Goal: Task Accomplishment & Management: Manage account settings

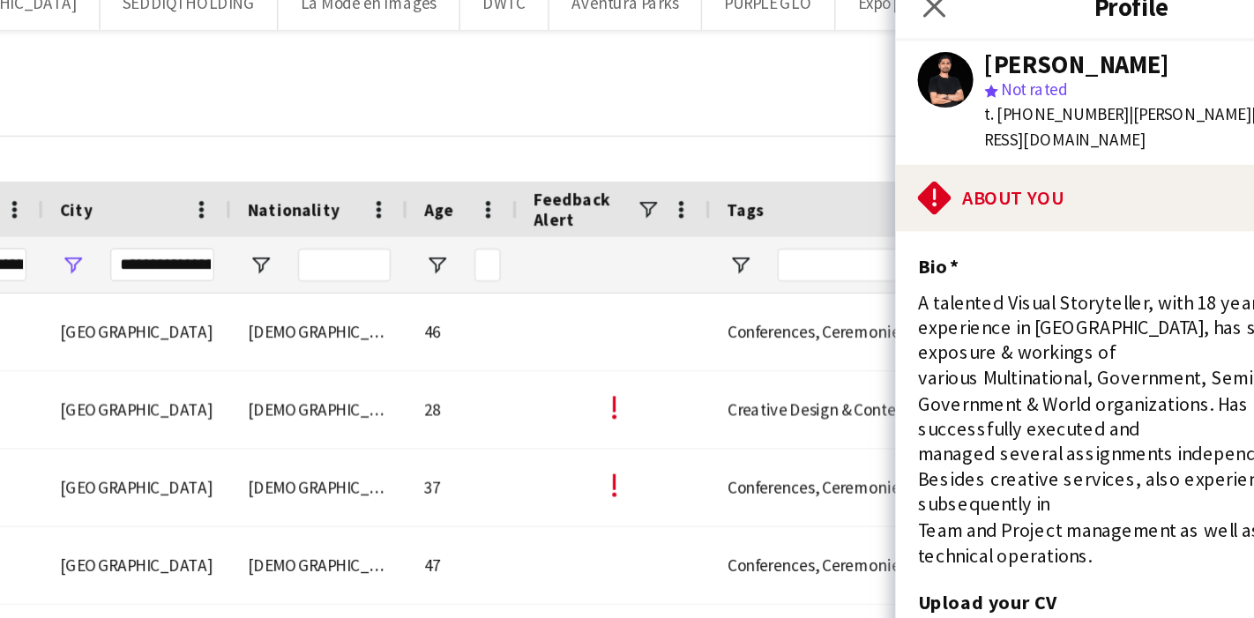
scroll to position [392, 0]
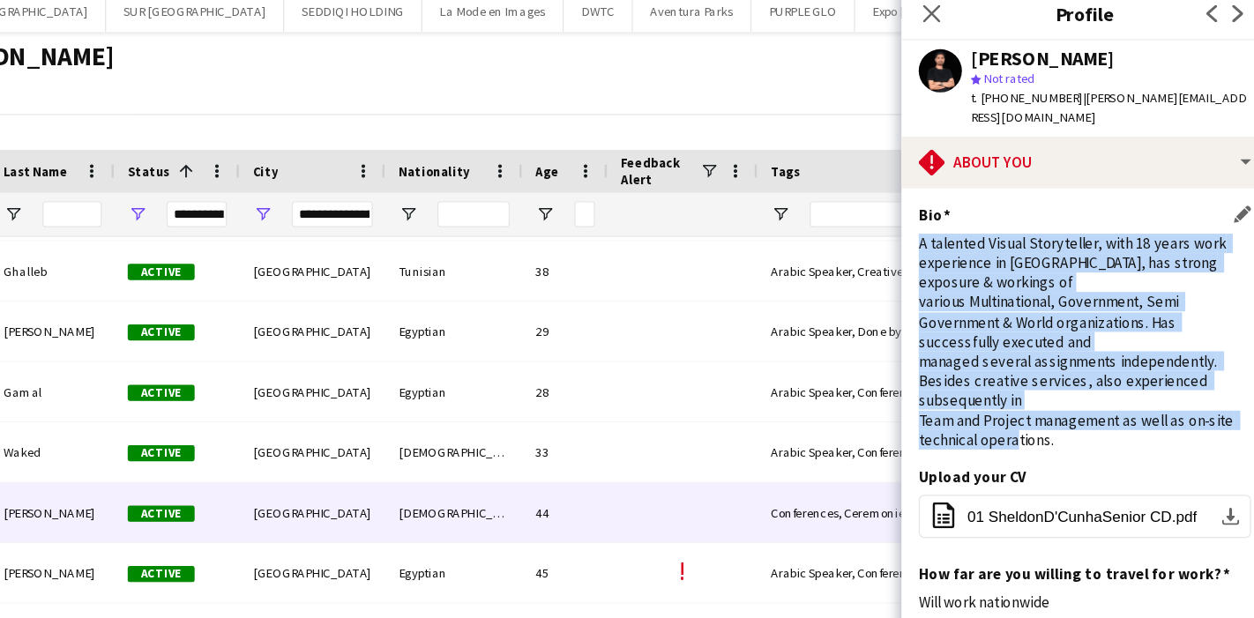
drag, startPoint x: 968, startPoint y: 191, endPoint x: 1112, endPoint y: 349, distance: 214.1
click at [1112, 349] on div "A talented Visual Storyteller, with 18 years work experience in [GEOGRAPHIC_DAT…" at bounding box center [1104, 288] width 272 height 176
drag, startPoint x: 1083, startPoint y: 351, endPoint x: 968, endPoint y: 198, distance: 191.4
click at [968, 200] on div "A talented Visual Storyteller, with 18 years work experience in [GEOGRAPHIC_DAT…" at bounding box center [1104, 288] width 272 height 176
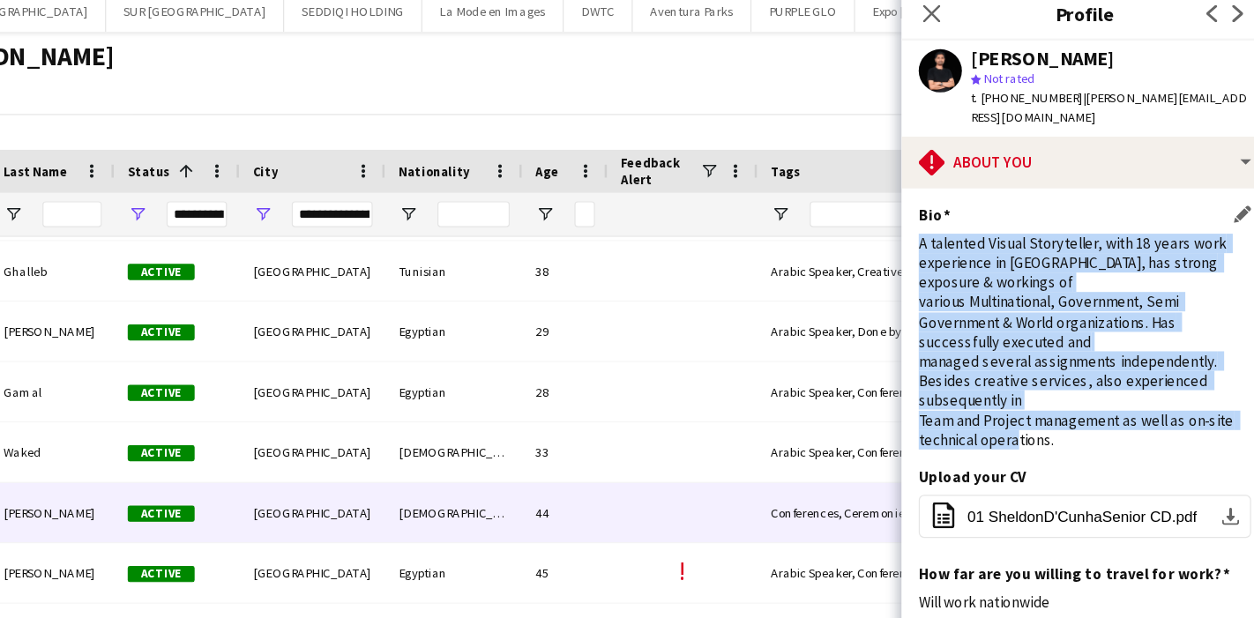
click at [970, 200] on div "A talented Visual Storyteller, with 18 years work experience in [GEOGRAPHIC_DAT…" at bounding box center [1104, 288] width 272 height 176
drag, startPoint x: 968, startPoint y: 192, endPoint x: 1083, endPoint y: 364, distance: 207.2
click at [1083, 364] on div "Bio Edit this field A talented Visual Storyteller, with 18 years work experienc…" at bounding box center [1104, 283] width 272 height 213
click at [1122, 347] on div "A talented Visual Storyteller, with 18 years work experience in [GEOGRAPHIC_DAT…" at bounding box center [1104, 288] width 272 height 176
drag, startPoint x: 968, startPoint y: 195, endPoint x: 1086, endPoint y: 338, distance: 184.9
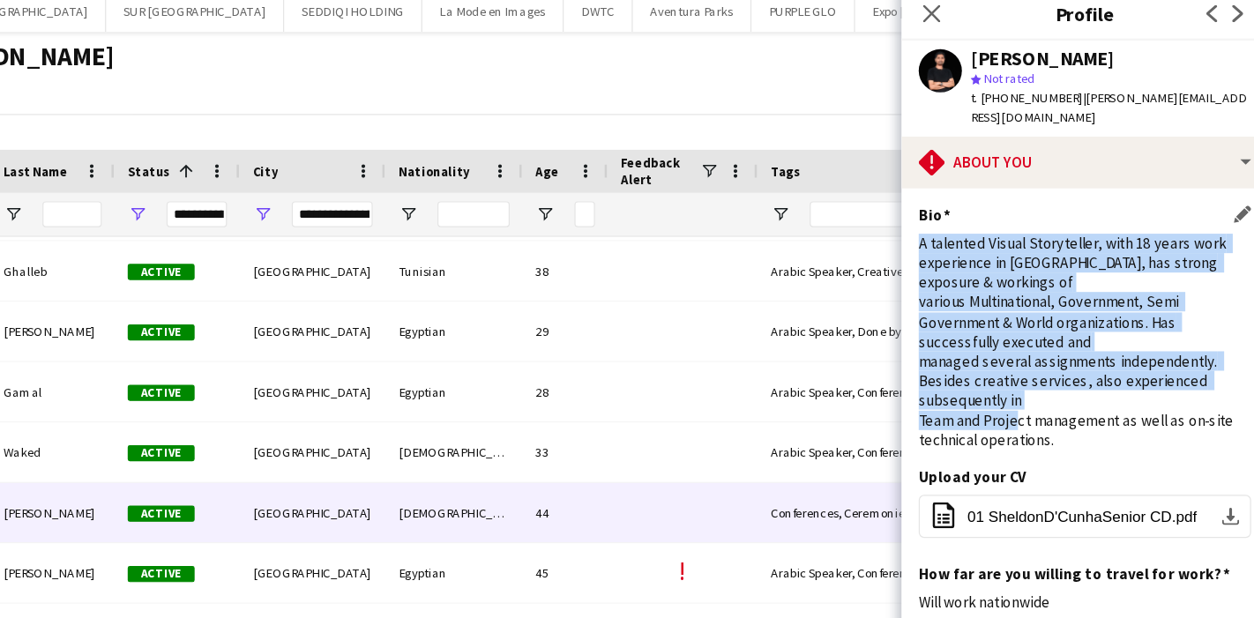
click at [1086, 338] on div "A talented Visual Storyteller, with 18 years work experience in [GEOGRAPHIC_DAT…" at bounding box center [1104, 288] width 272 height 176
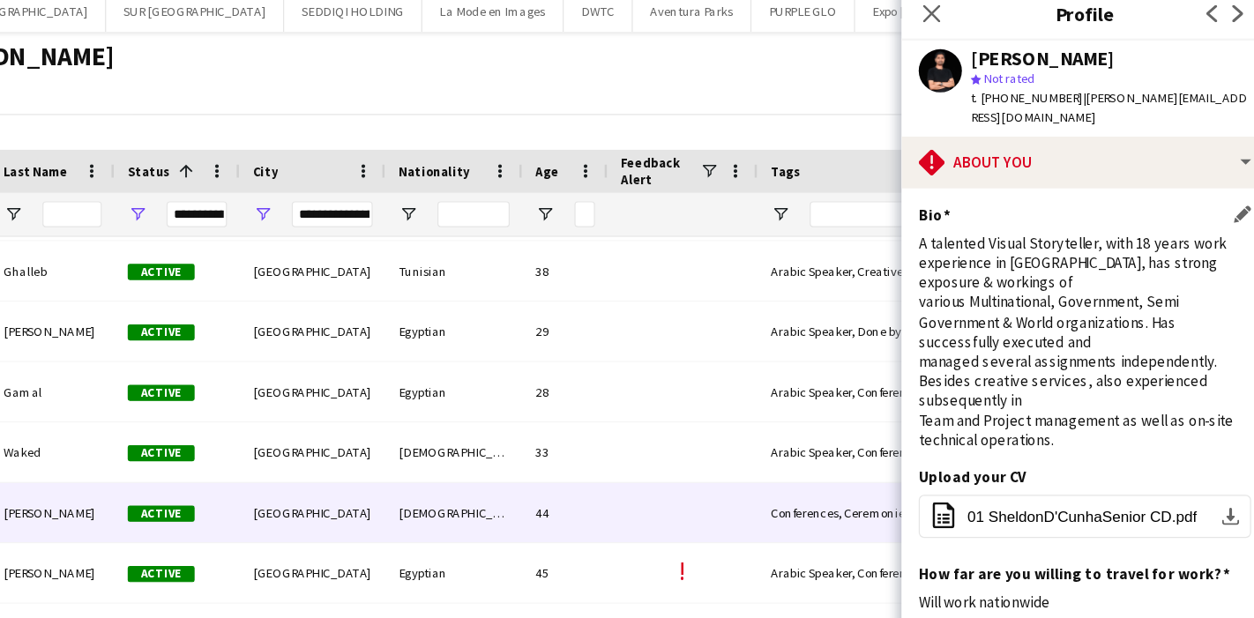
click at [1087, 348] on div "A talented Visual Storyteller, with 18 years work experience in [GEOGRAPHIC_DAT…" at bounding box center [1104, 288] width 272 height 176
drag, startPoint x: 1082, startPoint y: 355, endPoint x: 1033, endPoint y: 334, distance: 53.4
drag, startPoint x: 1033, startPoint y: 334, endPoint x: 1092, endPoint y: 284, distance: 77.6
click at [1092, 284] on div "A talented Visual Storyteller, with 18 years work experience in [GEOGRAPHIC_DAT…" at bounding box center [1104, 288] width 272 height 176
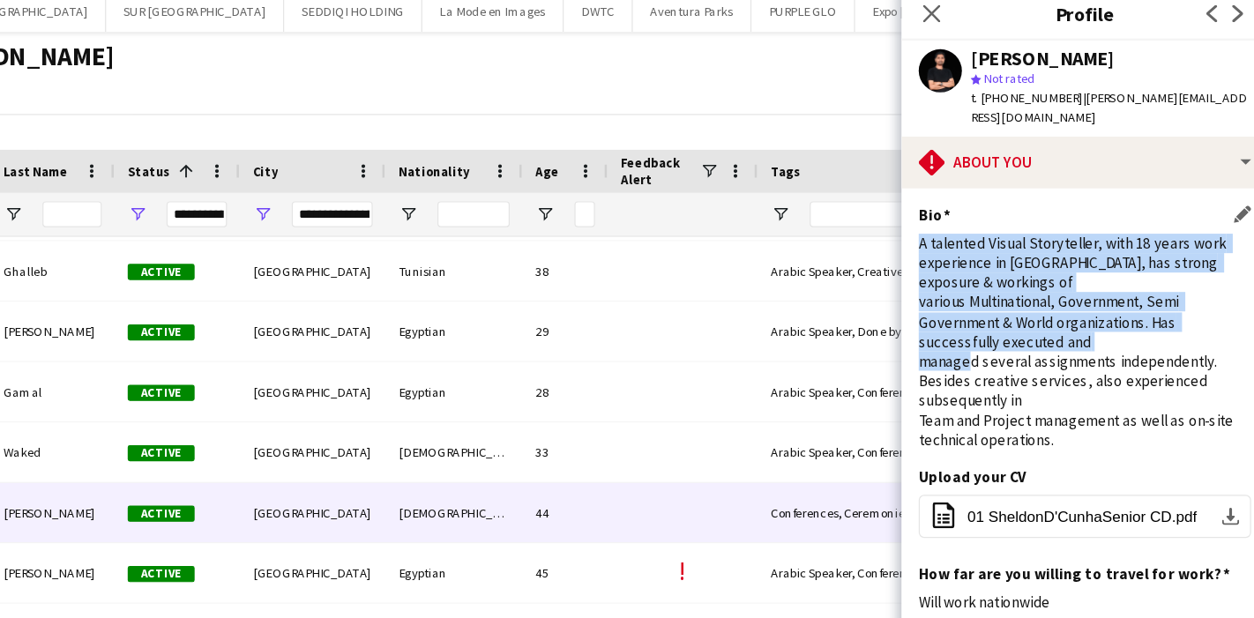
drag, startPoint x: 969, startPoint y: 194, endPoint x: 1043, endPoint y: 284, distance: 116.0
click at [1043, 284] on div "A talented Visual Storyteller, with 18 years work experience in [GEOGRAPHIC_DAT…" at bounding box center [1104, 288] width 272 height 176
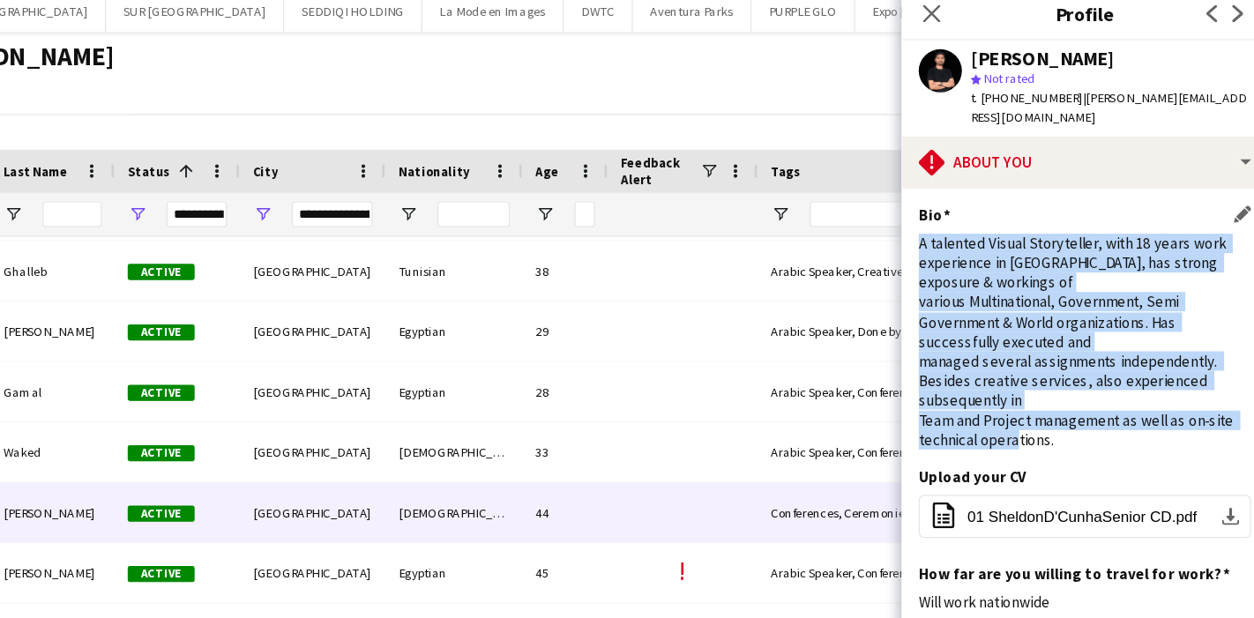
drag, startPoint x: 1080, startPoint y: 352, endPoint x: 968, endPoint y: 198, distance: 190.5
click at [968, 200] on div "A talented Visual Storyteller, with 18 years work experience in [GEOGRAPHIC_DAT…" at bounding box center [1104, 288] width 272 height 176
click at [1083, 354] on div "A talented Visual Storyteller, with 18 years work experience in [GEOGRAPHIC_DAT…" at bounding box center [1104, 288] width 272 height 176
drag, startPoint x: 1083, startPoint y: 354, endPoint x: 964, endPoint y: 192, distance: 200.6
click at [964, 192] on app-section-data-types "Bio Edit this field A talented Visual Storyteller, with 18 years work experienc…" at bounding box center [1104, 390] width 300 height 455
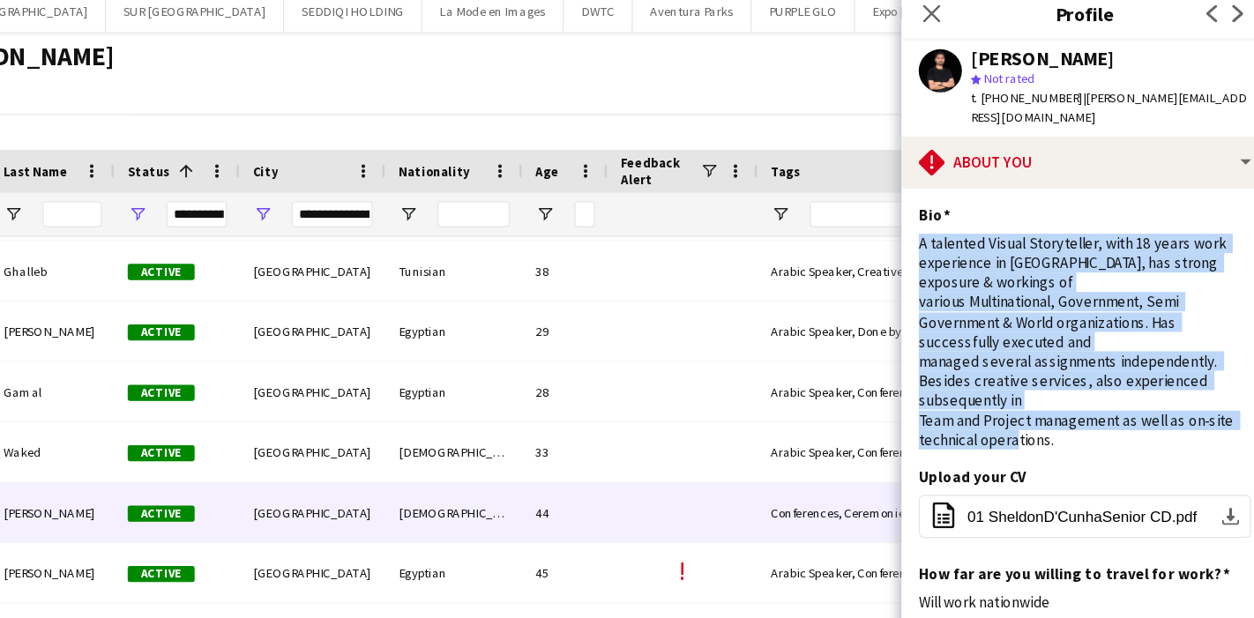
click at [964, 192] on app-section-data-types "Bio Edit this field A talented Visual Storyteller, with 18 years work experienc…" at bounding box center [1104, 390] width 300 height 455
drag, startPoint x: 968, startPoint y: 192, endPoint x: 1083, endPoint y: 348, distance: 193.7
click at [1083, 348] on div "A talented Visual Storyteller, with 18 years work experience in [GEOGRAPHIC_DAT…" at bounding box center [1104, 288] width 272 height 176
drag, startPoint x: 1083, startPoint y: 348, endPoint x: 1101, endPoint y: 361, distance: 21.5
click at [1101, 361] on div "Bio Edit this field A talented Visual Storyteller, with 18 years work experienc…" at bounding box center [1104, 283] width 272 height 213
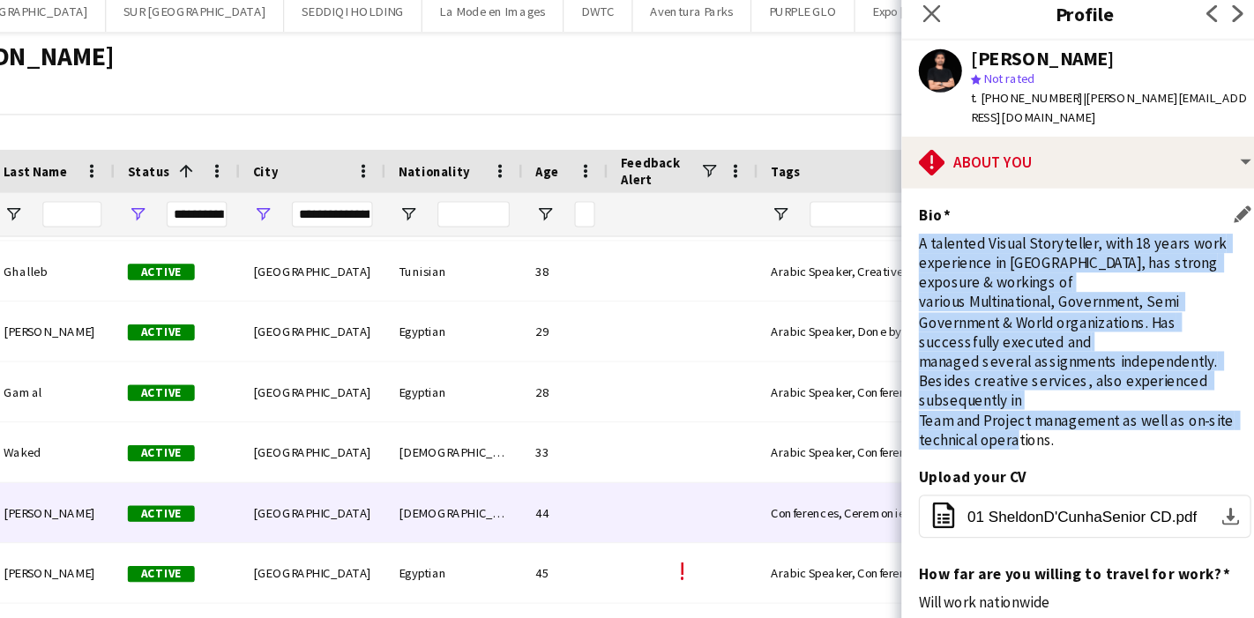
click at [1095, 359] on div "A talented Visual Storyteller, with 18 years work experience in [GEOGRAPHIC_DAT…" at bounding box center [1104, 288] width 272 height 176
drag, startPoint x: 968, startPoint y: 196, endPoint x: 1102, endPoint y: 343, distance: 199.2
click at [1102, 343] on div "A talented Visual Storyteller, with 18 years work experience in [GEOGRAPHIC_DAT…" at bounding box center [1104, 288] width 272 height 176
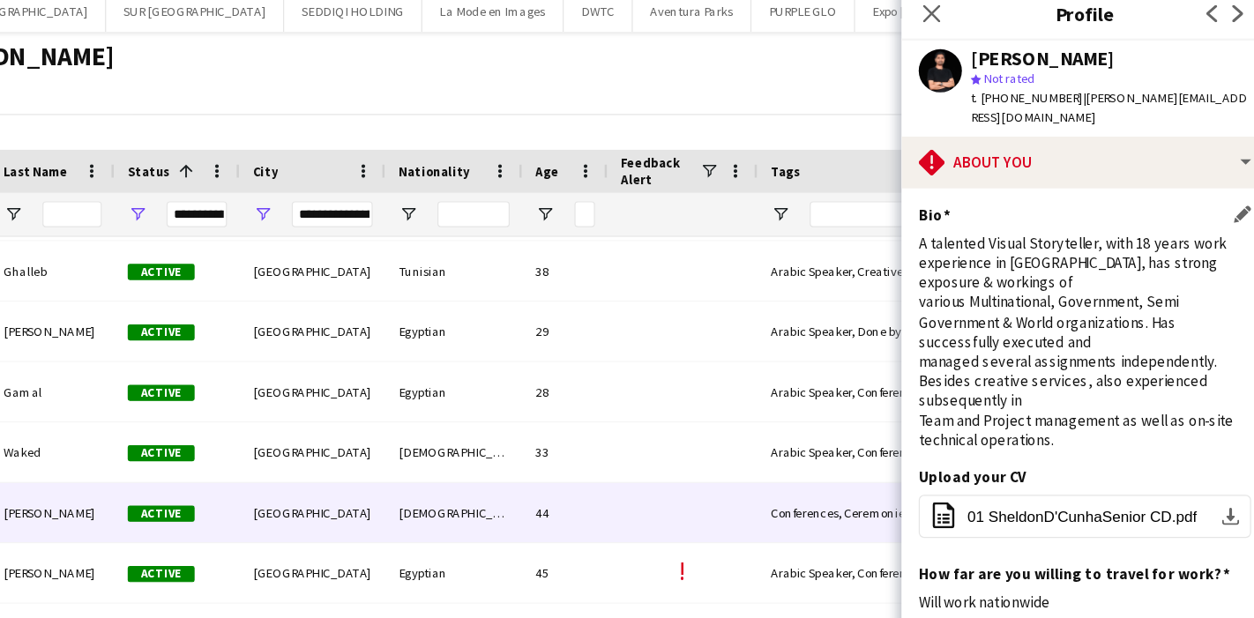
click at [1093, 354] on div "A talented Visual Storyteller, with 18 years work experience in [GEOGRAPHIC_DAT…" at bounding box center [1104, 288] width 272 height 176
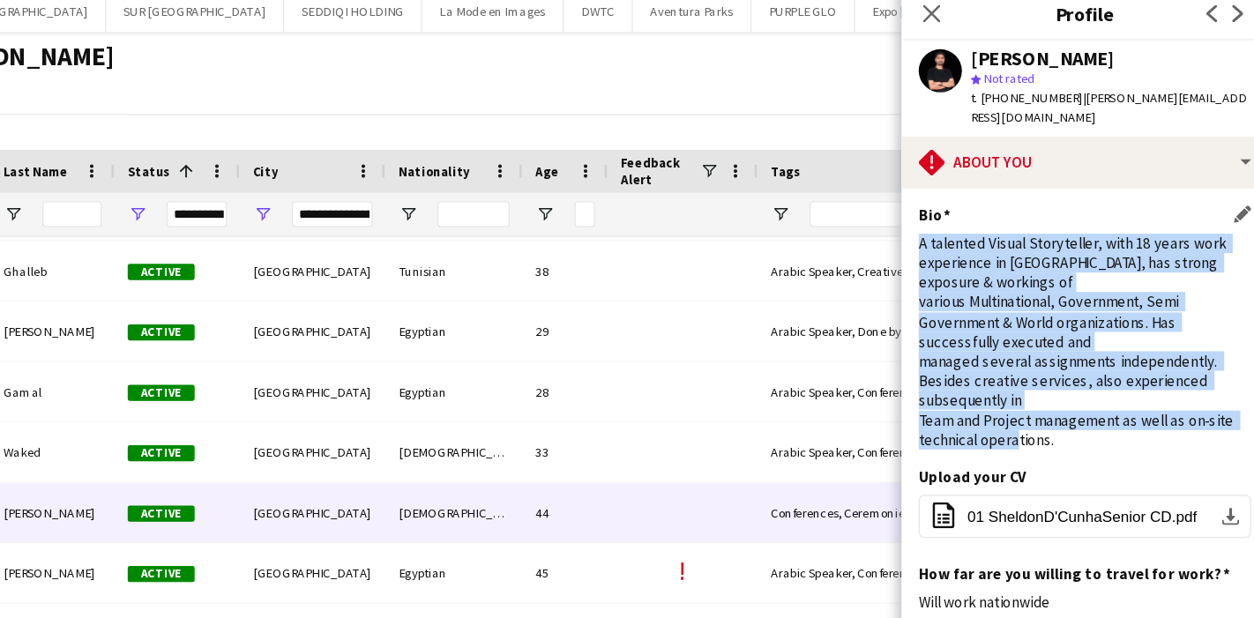
drag, startPoint x: 1081, startPoint y: 354, endPoint x: 971, endPoint y: 190, distance: 197.7
click at [971, 200] on div "A talented Visual Storyteller, with 18 years work experience in [GEOGRAPHIC_DAT…" at bounding box center [1104, 288] width 272 height 176
click at [969, 200] on div "A talented Visual Storyteller, with 18 years work experience in [GEOGRAPHIC_DAT…" at bounding box center [1104, 288] width 272 height 176
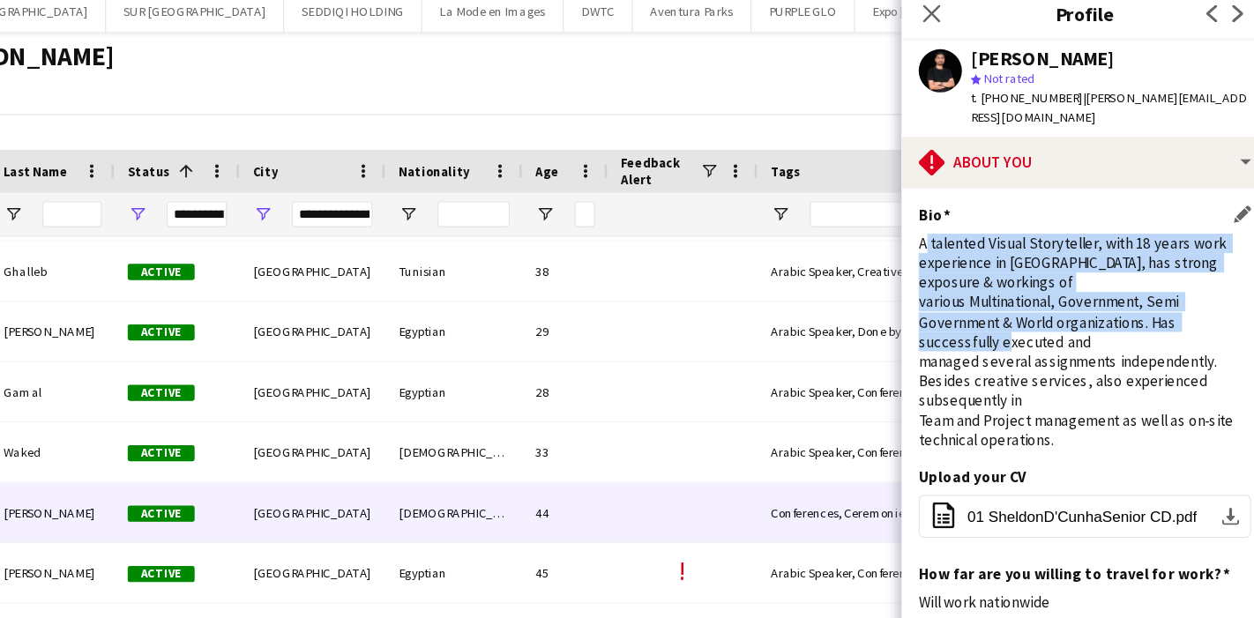
drag, startPoint x: 973, startPoint y: 189, endPoint x: 1073, endPoint y: 273, distance: 130.2
click at [1073, 273] on div "A talented Visual Storyteller, with 18 years work experience in [GEOGRAPHIC_DAT…" at bounding box center [1104, 288] width 272 height 176
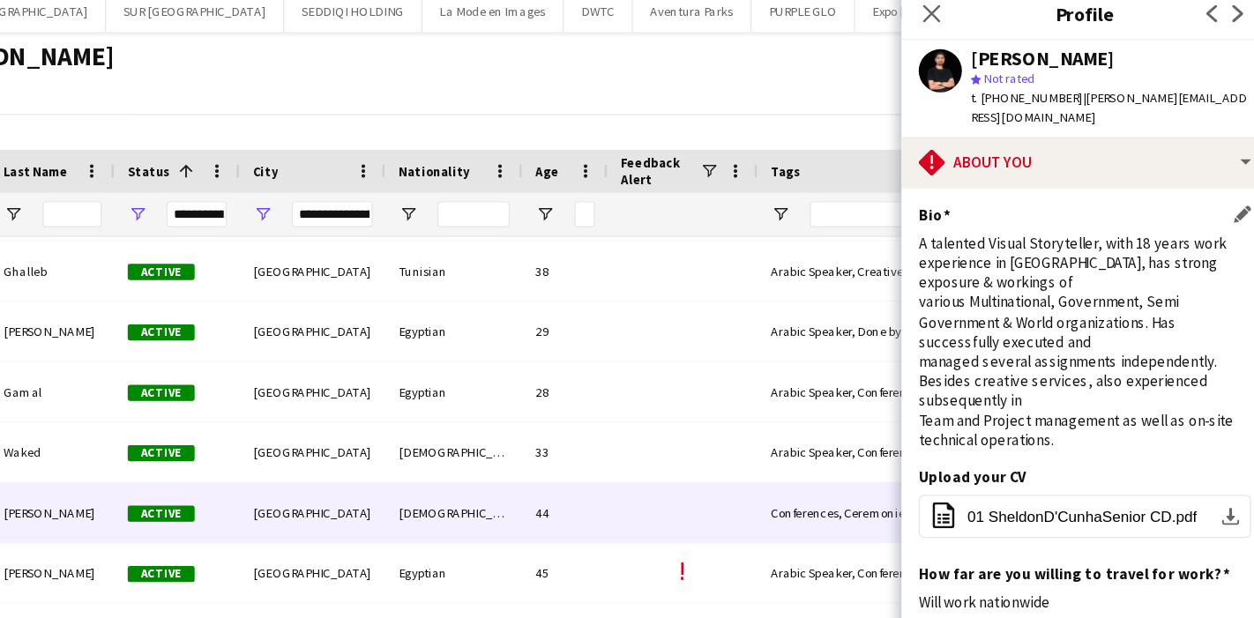
click at [971, 200] on div "A talented Visual Storyteller, with 18 years work experience in [GEOGRAPHIC_DAT…" at bounding box center [1104, 288] width 272 height 176
click at [968, 200] on div "A talented Visual Storyteller, with 18 years work experience in [GEOGRAPHIC_DAT…" at bounding box center [1104, 288] width 272 height 176
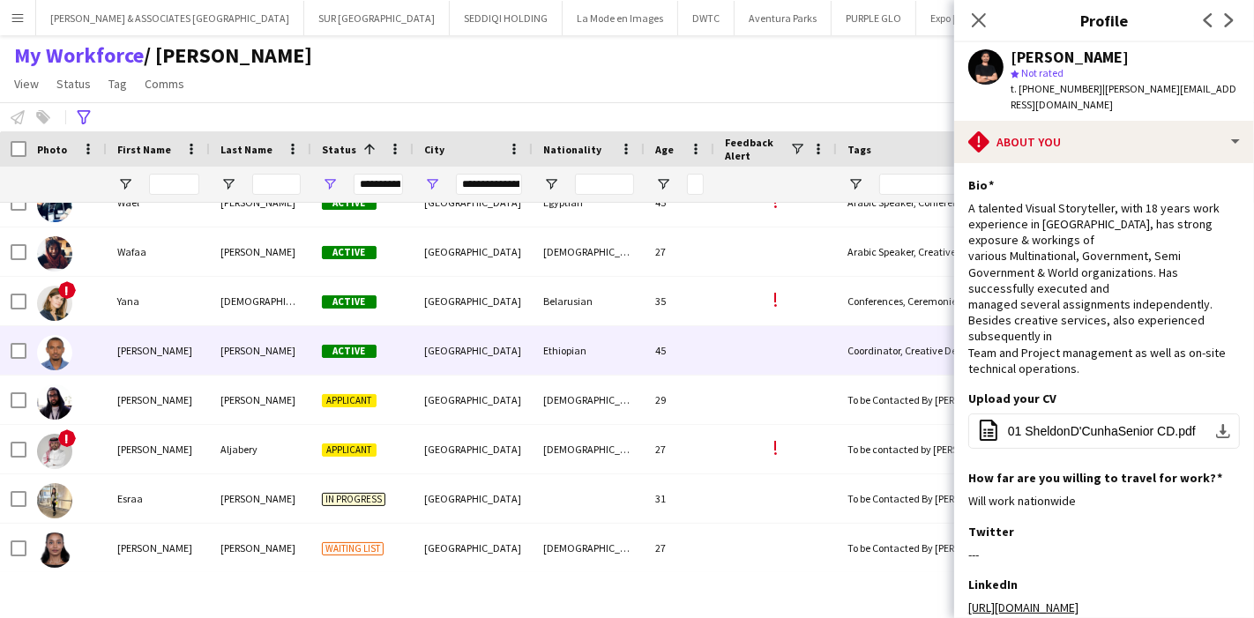
scroll to position [0, 0]
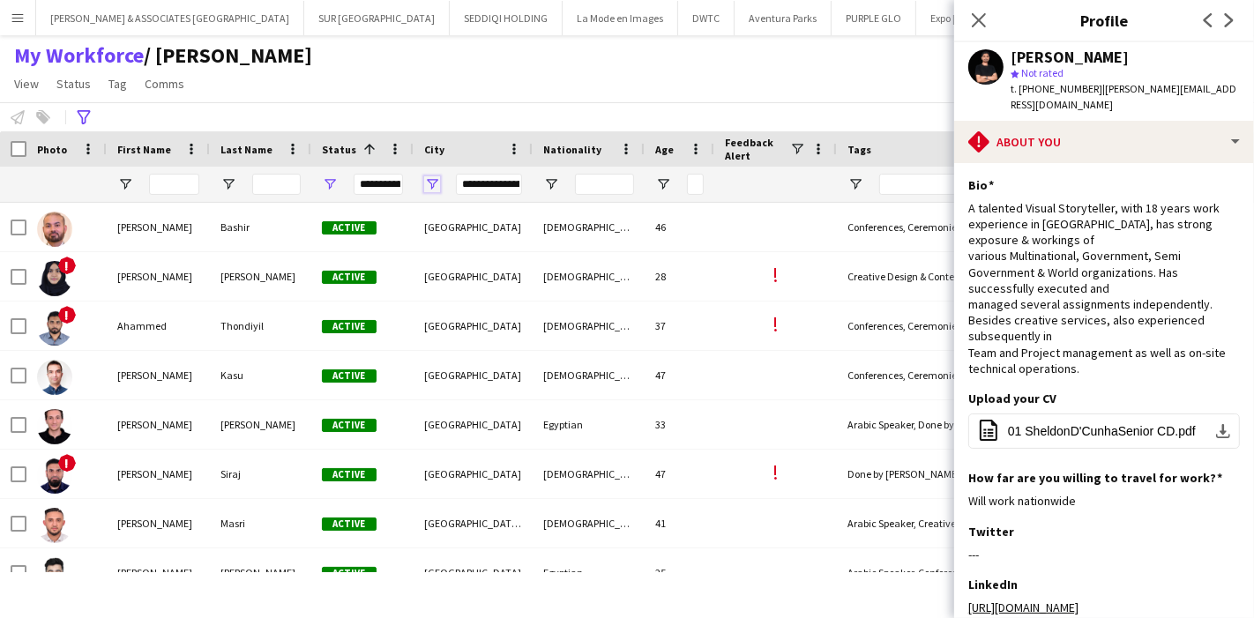
click at [430, 184] on span "Open Filter Menu" at bounding box center [432, 184] width 16 height 16
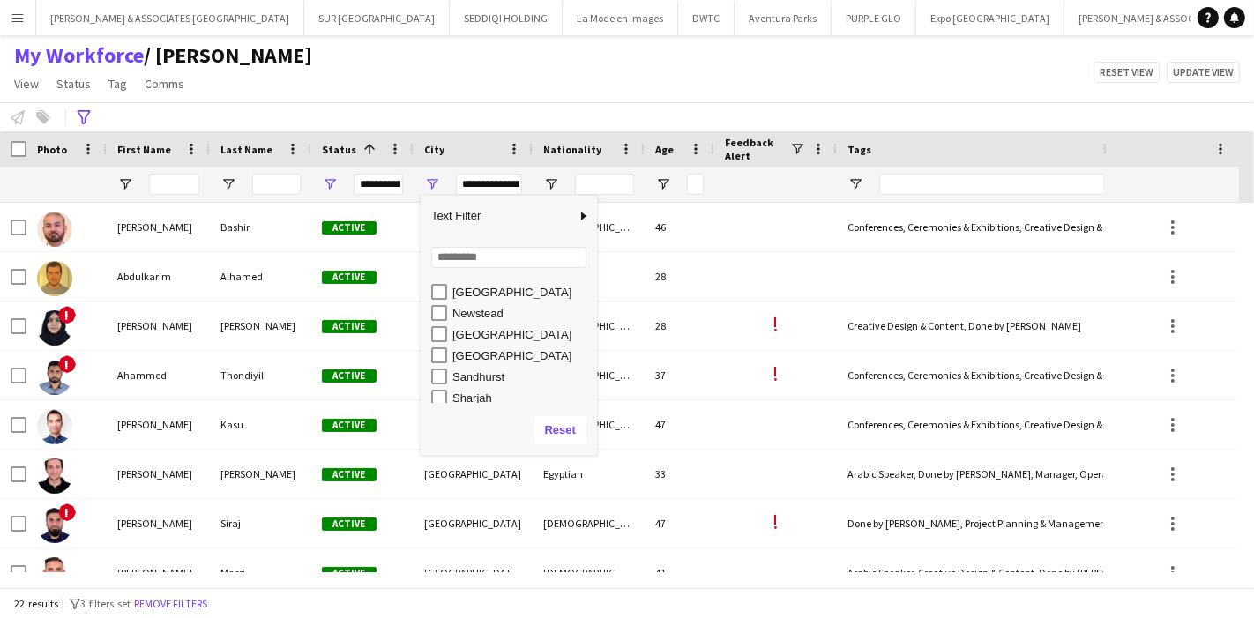
scroll to position [1187, 0]
type input "**********"
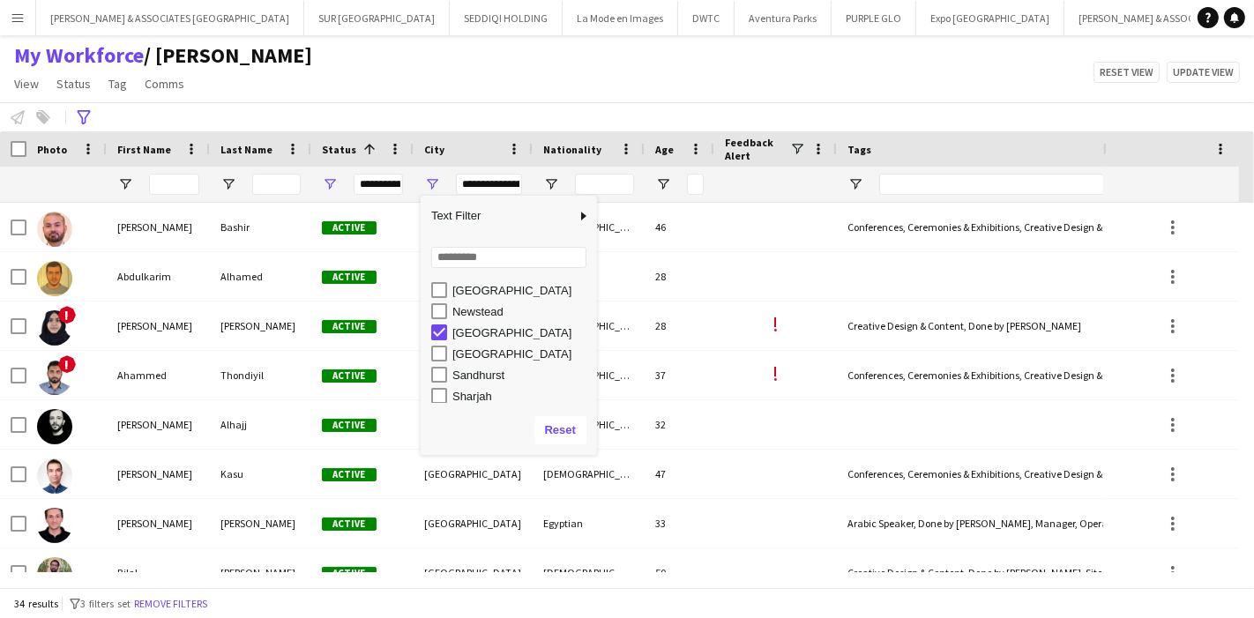
click at [514, 73] on div "My Workforce / [PERSON_NAME] View Views Default view [PERSON_NAME] New view Upd…" at bounding box center [627, 72] width 1254 height 60
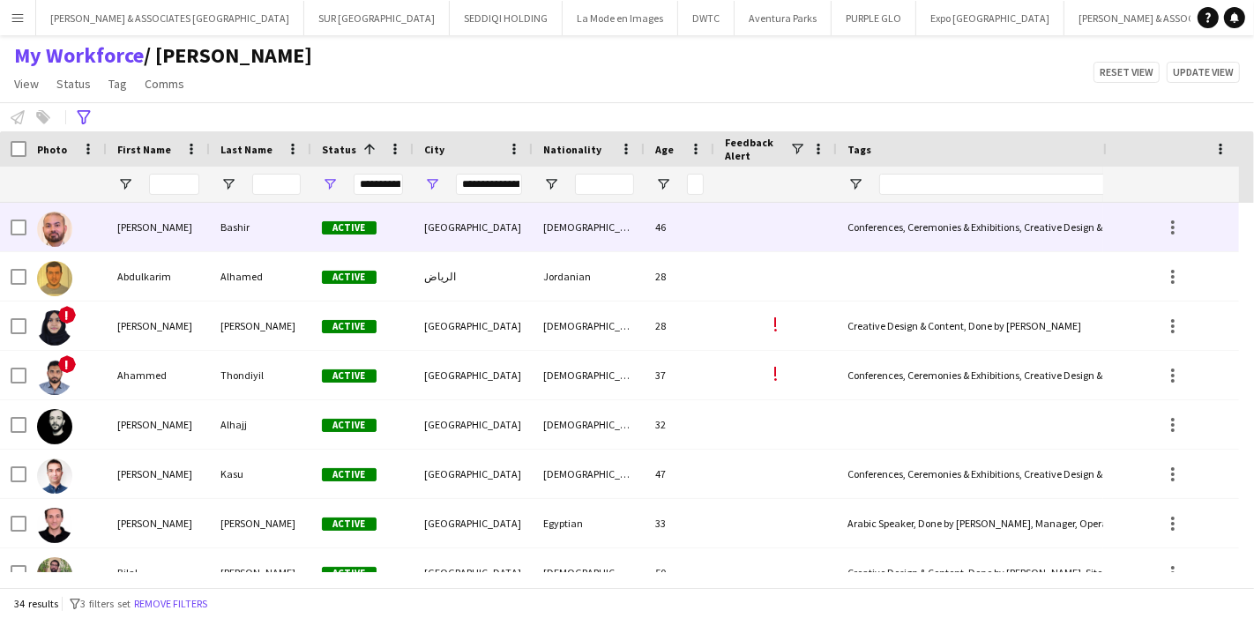
click at [260, 244] on div "Bashir" at bounding box center [260, 227] width 101 height 49
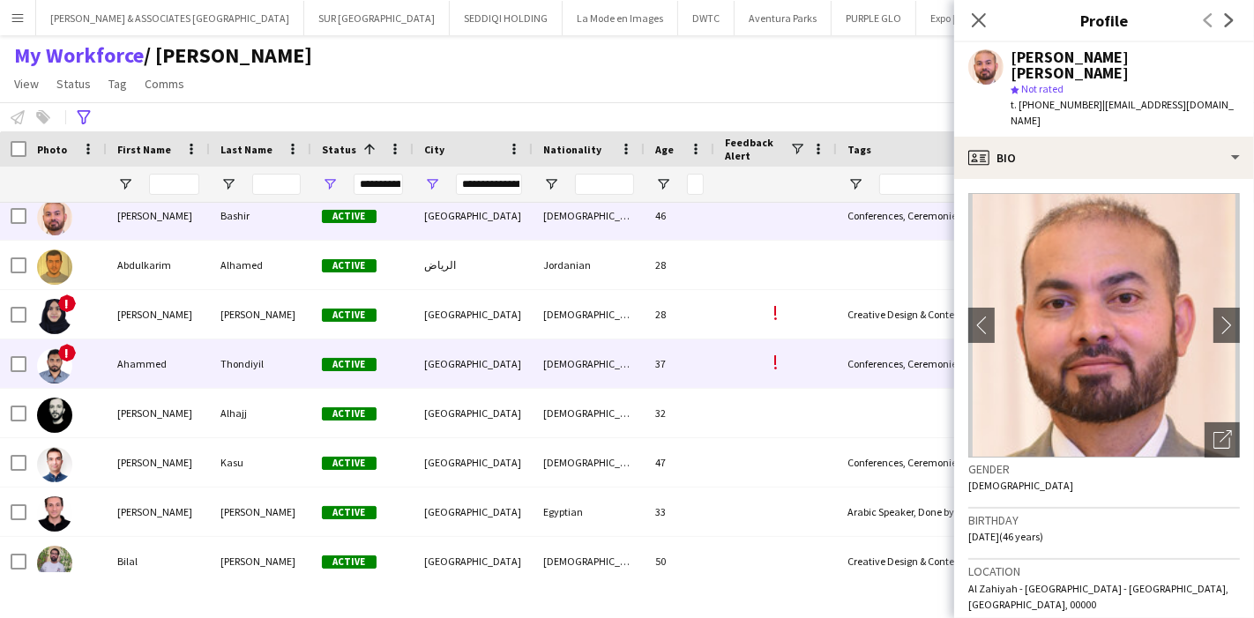
scroll to position [11, 0]
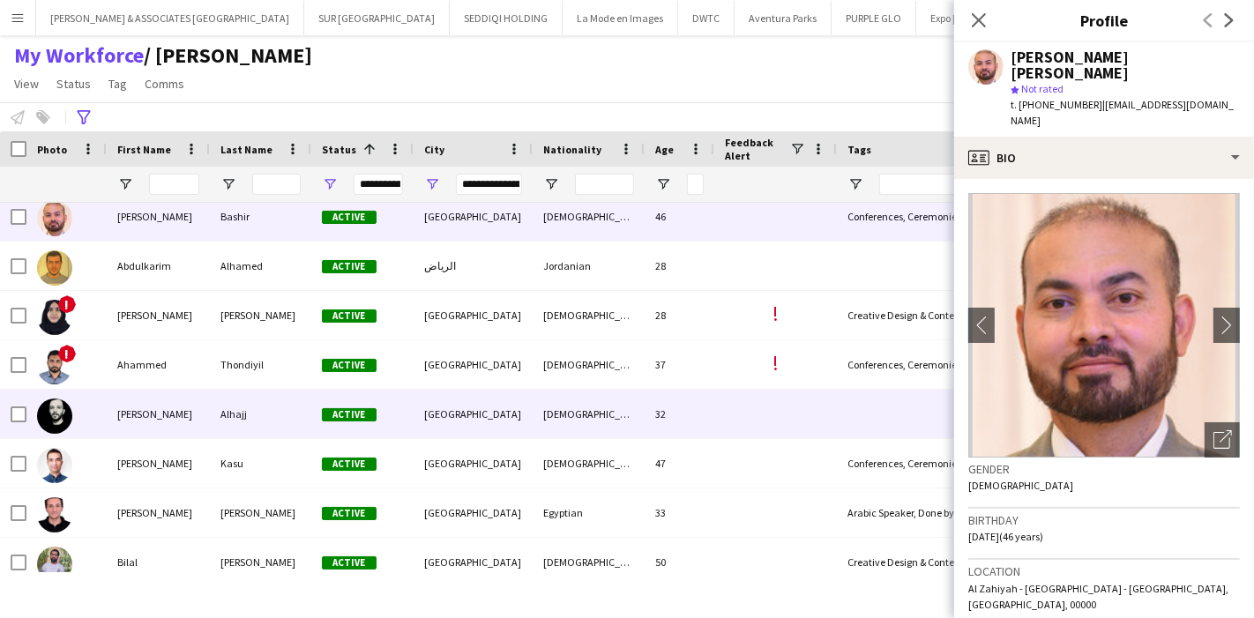
click at [232, 397] on div "Alhajj" at bounding box center [260, 414] width 101 height 49
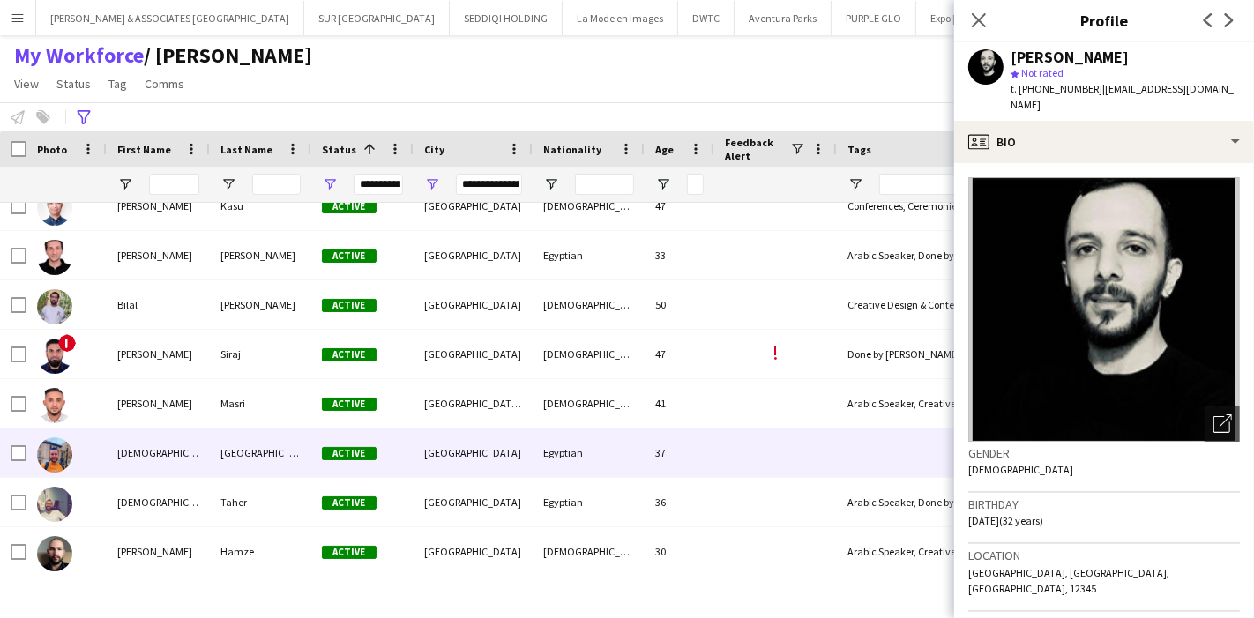
scroll to position [356, 0]
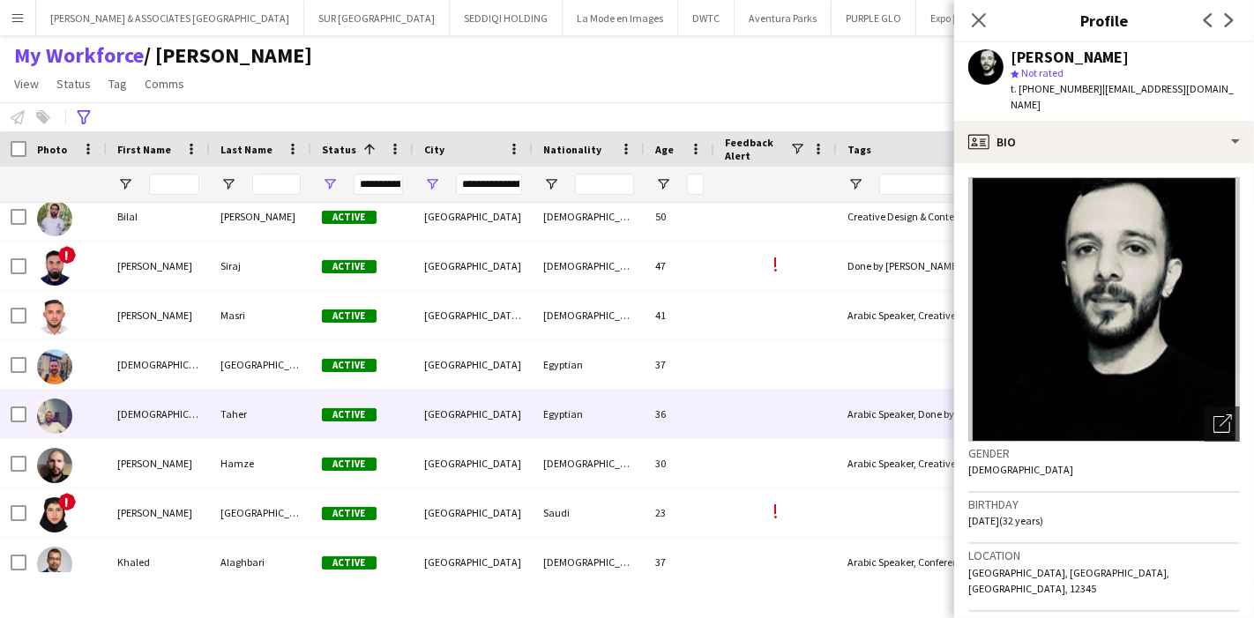
click at [249, 398] on div "Taher" at bounding box center [260, 414] width 101 height 49
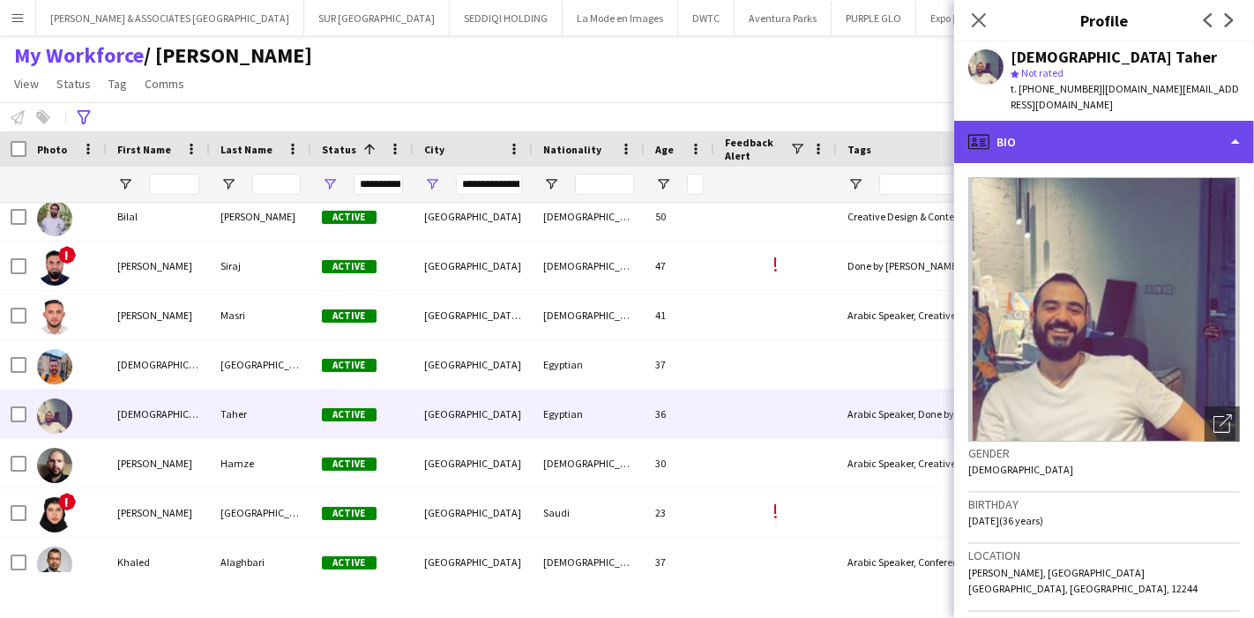
click at [1162, 139] on div "profile Bio" at bounding box center [1104, 142] width 300 height 42
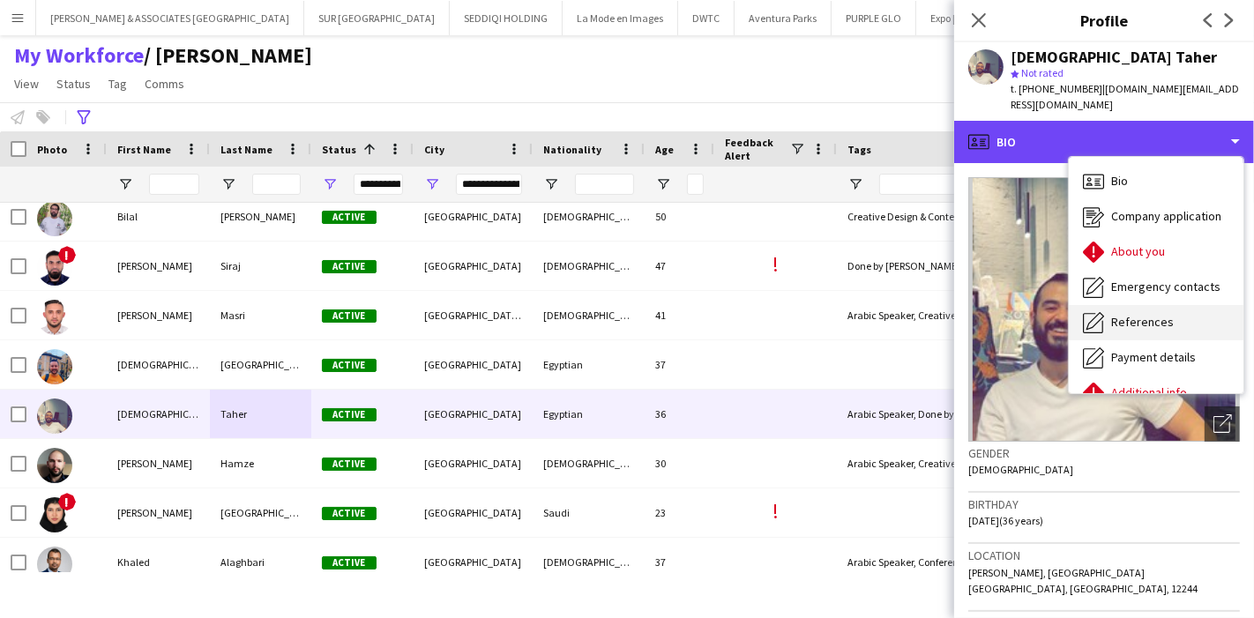
scroll to position [130, 0]
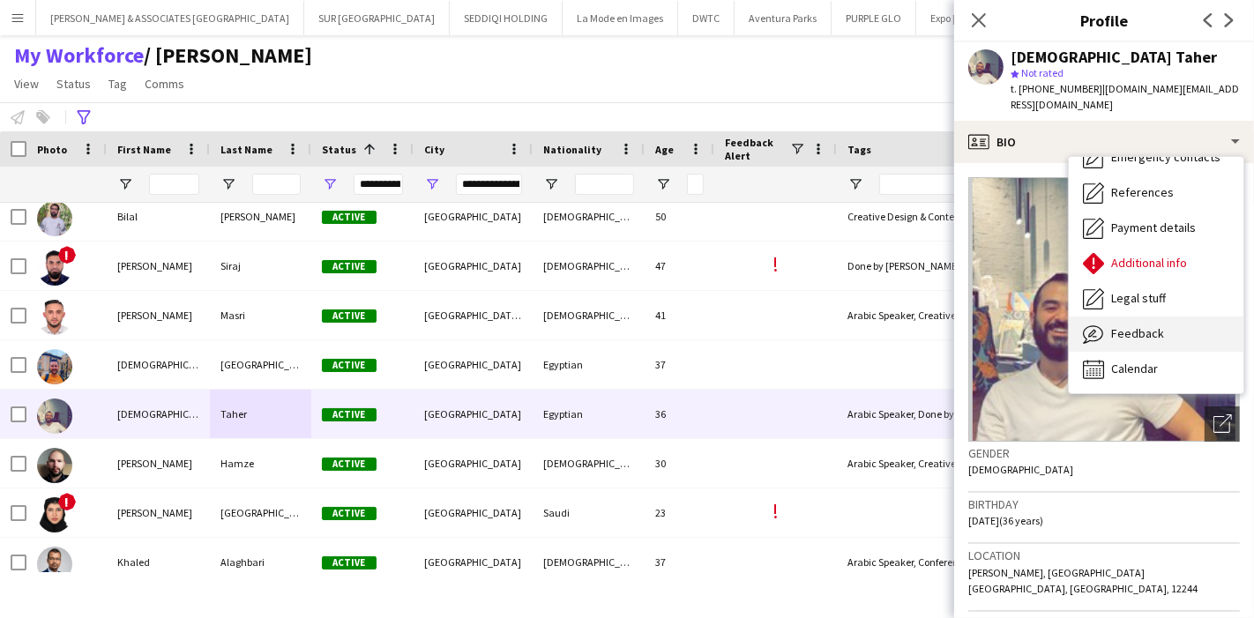
click at [1150, 317] on div "Feedback Feedback" at bounding box center [1156, 334] width 175 height 35
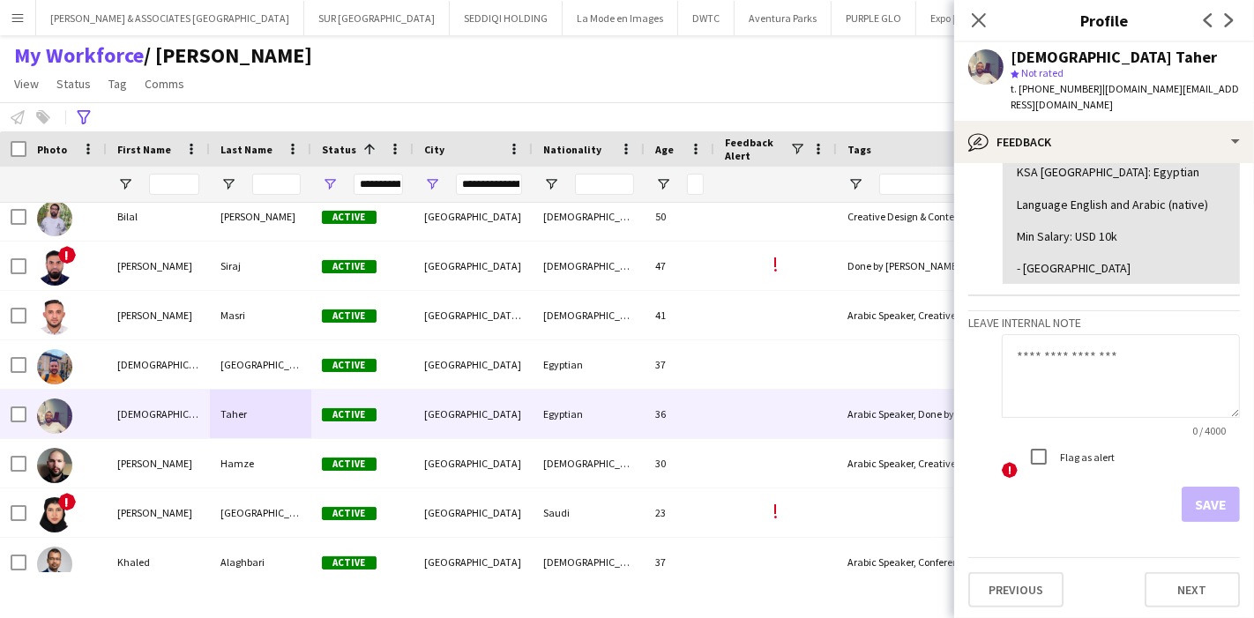
scroll to position [0, 0]
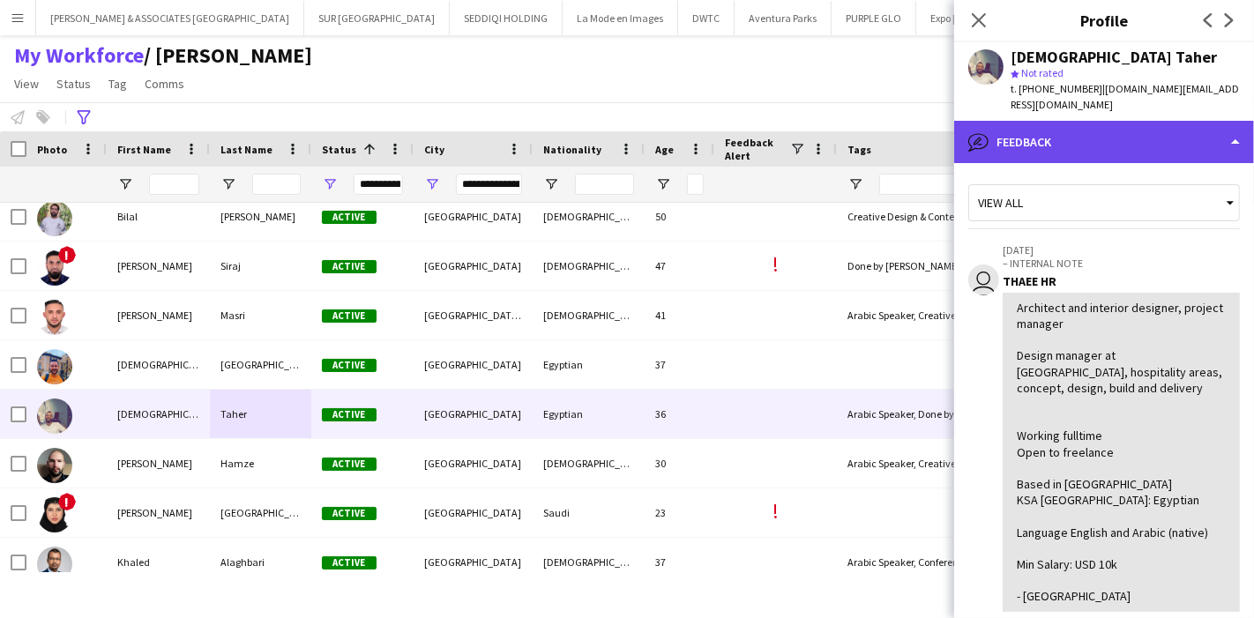
click at [1195, 137] on div "bubble-pencil Feedback" at bounding box center [1104, 142] width 300 height 42
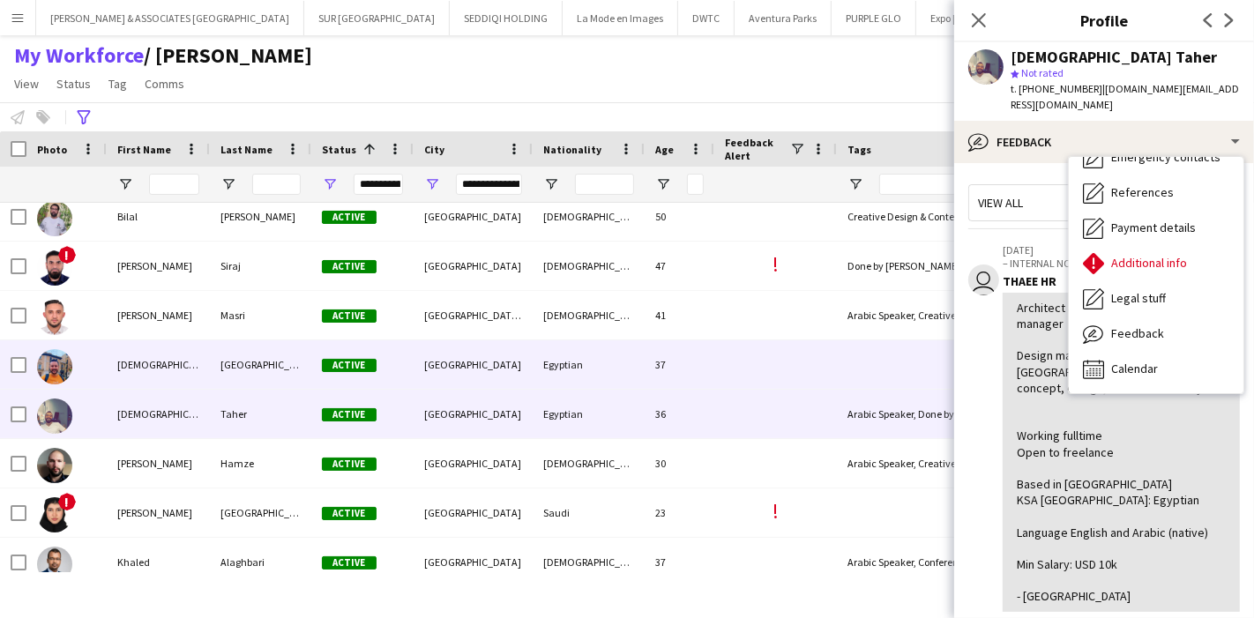
click at [239, 366] on div "[GEOGRAPHIC_DATA]" at bounding box center [260, 364] width 101 height 49
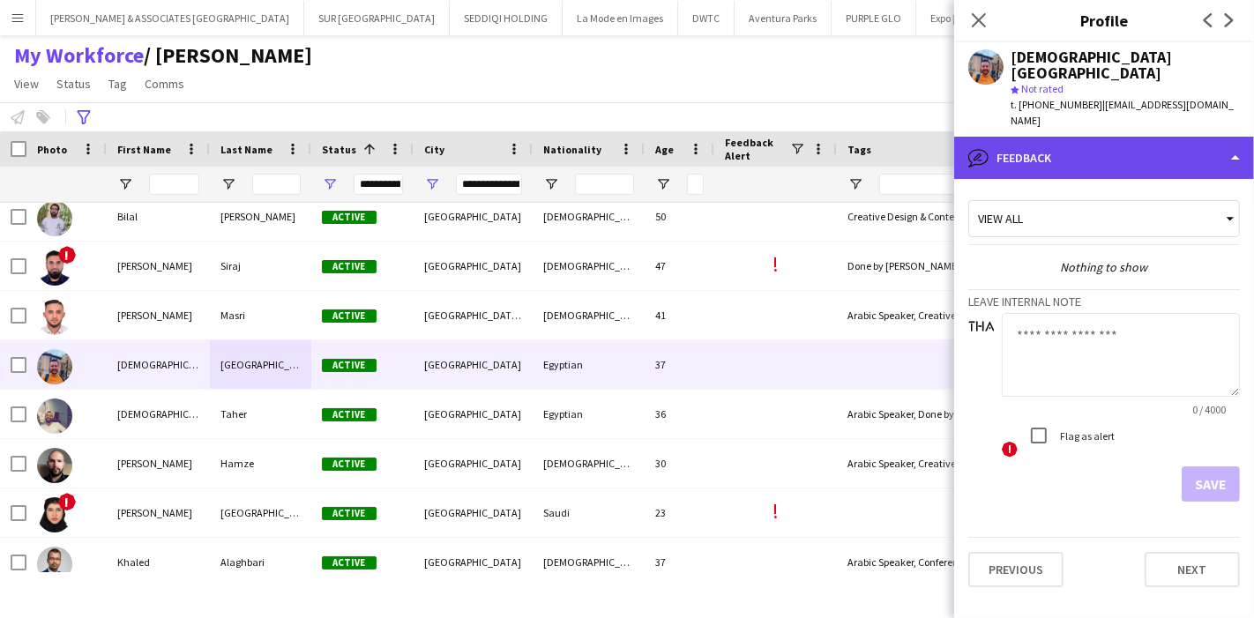
click at [1209, 142] on div "bubble-pencil Feedback" at bounding box center [1104, 158] width 300 height 42
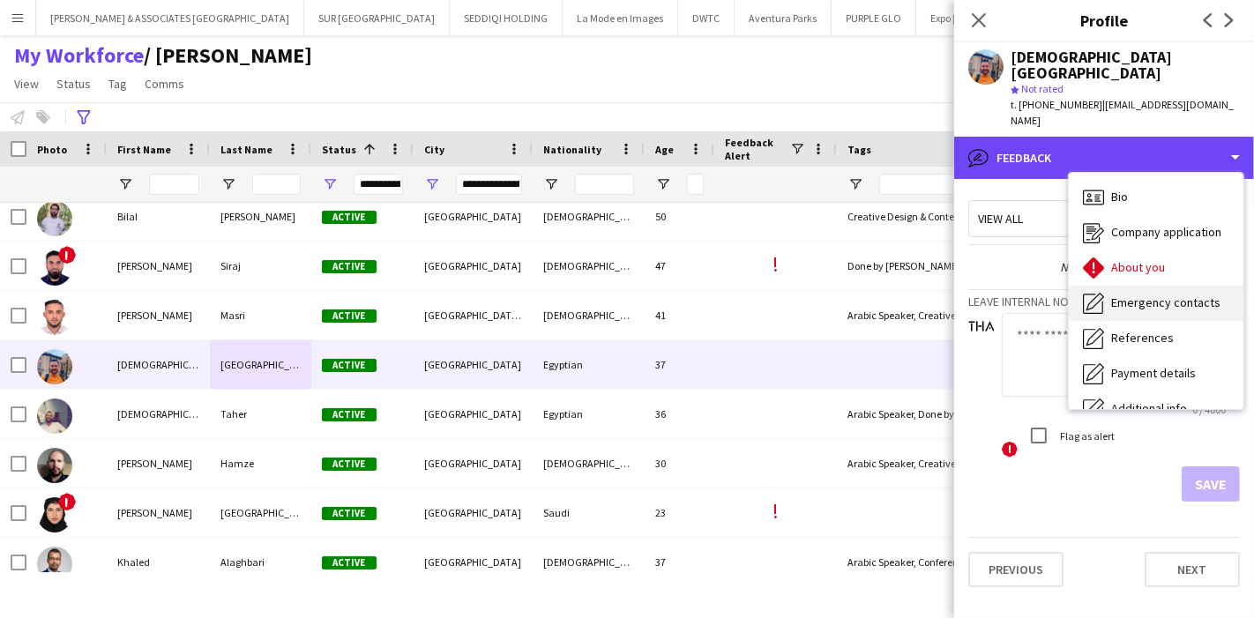
scroll to position [130, 0]
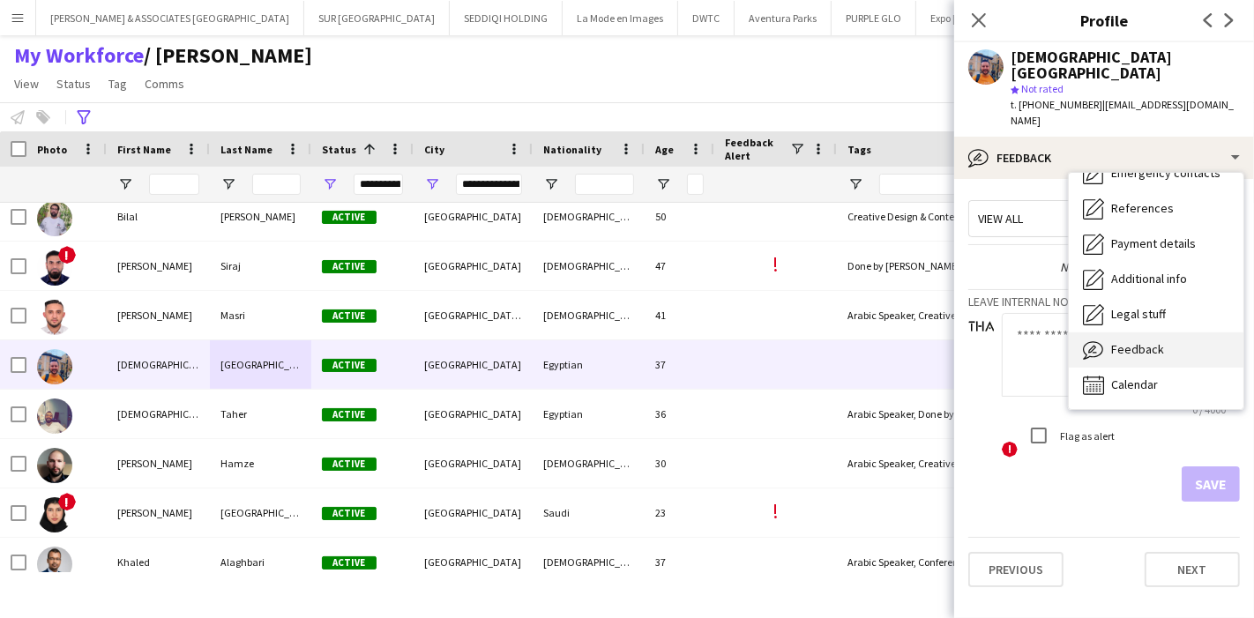
click at [1164, 333] on div "Feedback Feedback" at bounding box center [1156, 350] width 175 height 35
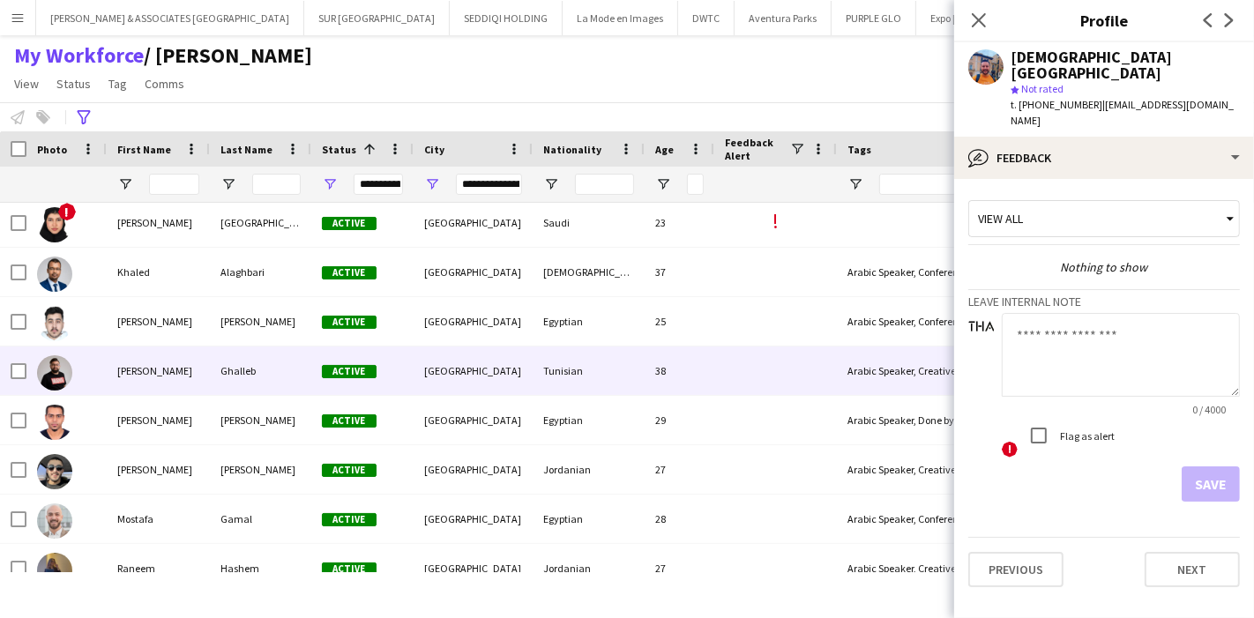
scroll to position [650, 0]
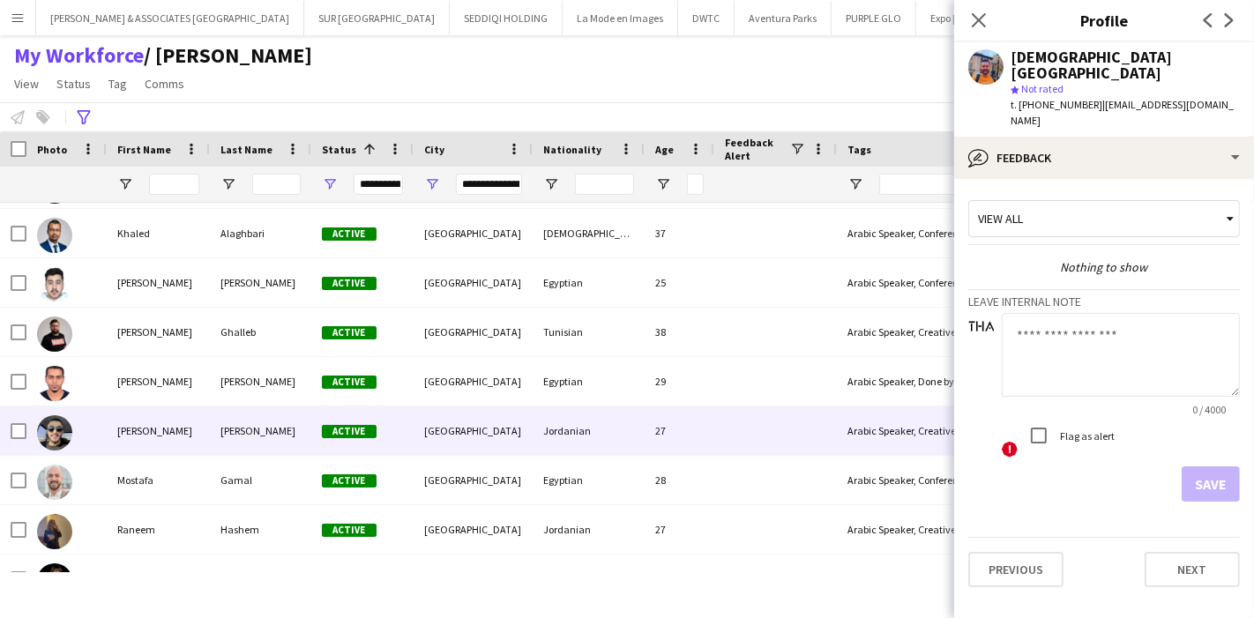
click at [254, 417] on div "[PERSON_NAME]" at bounding box center [260, 431] width 101 height 49
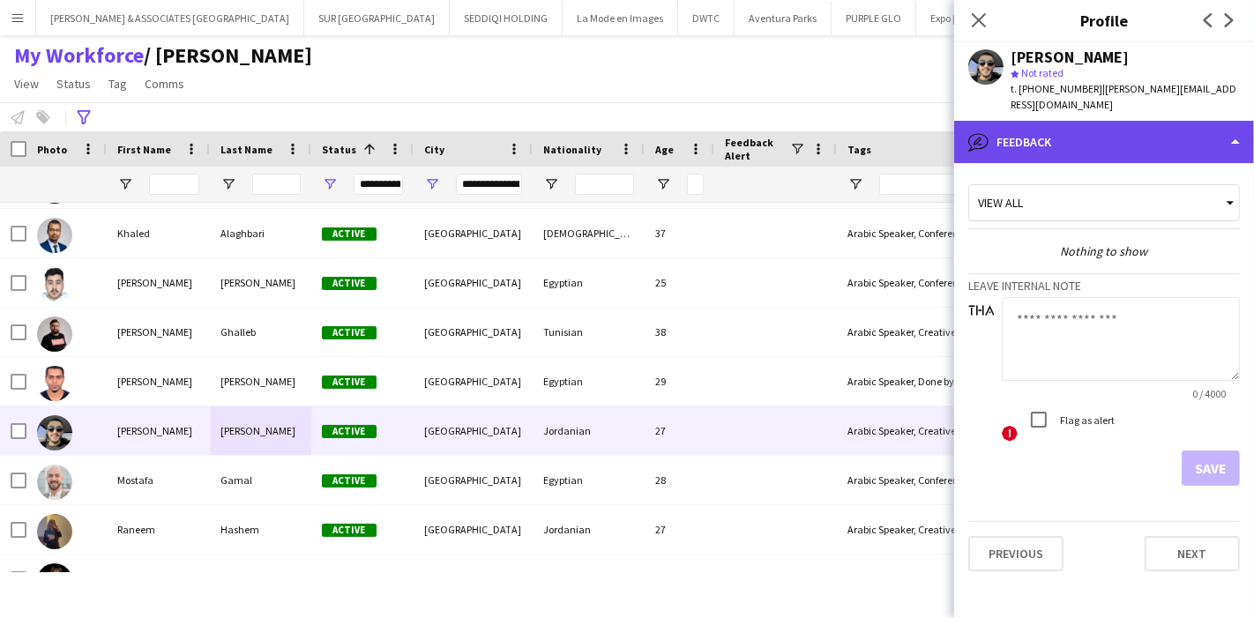
click at [1188, 121] on div "bubble-pencil Feedback" at bounding box center [1104, 142] width 300 height 42
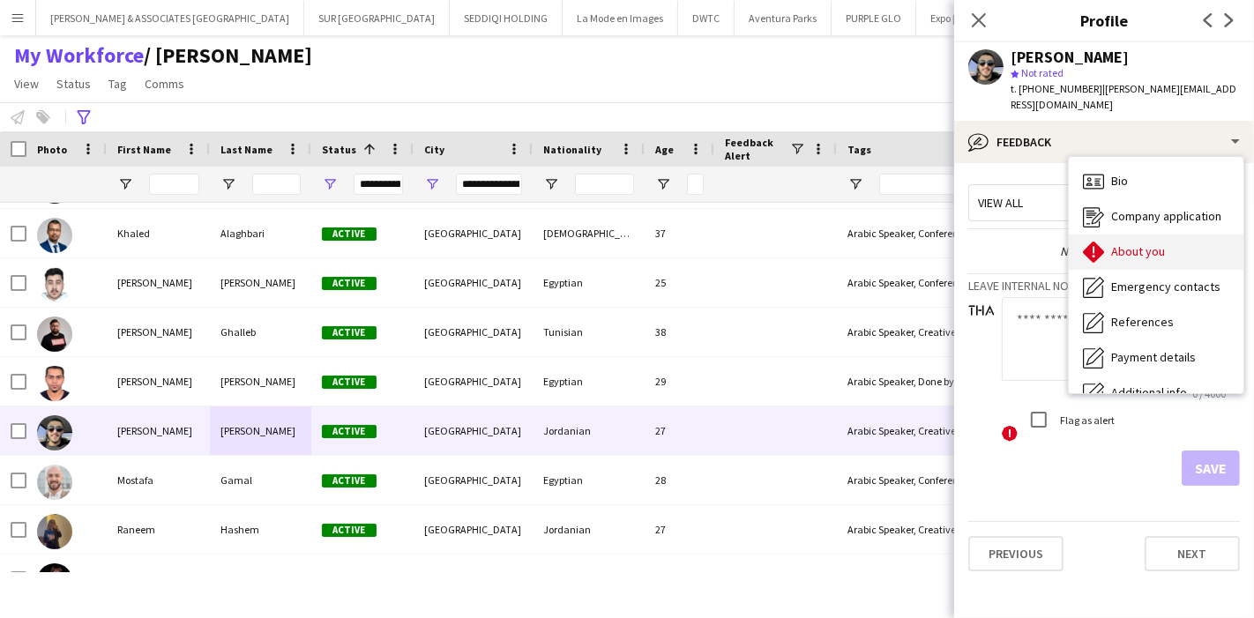
click at [1185, 235] on div "About you About you" at bounding box center [1156, 252] width 175 height 35
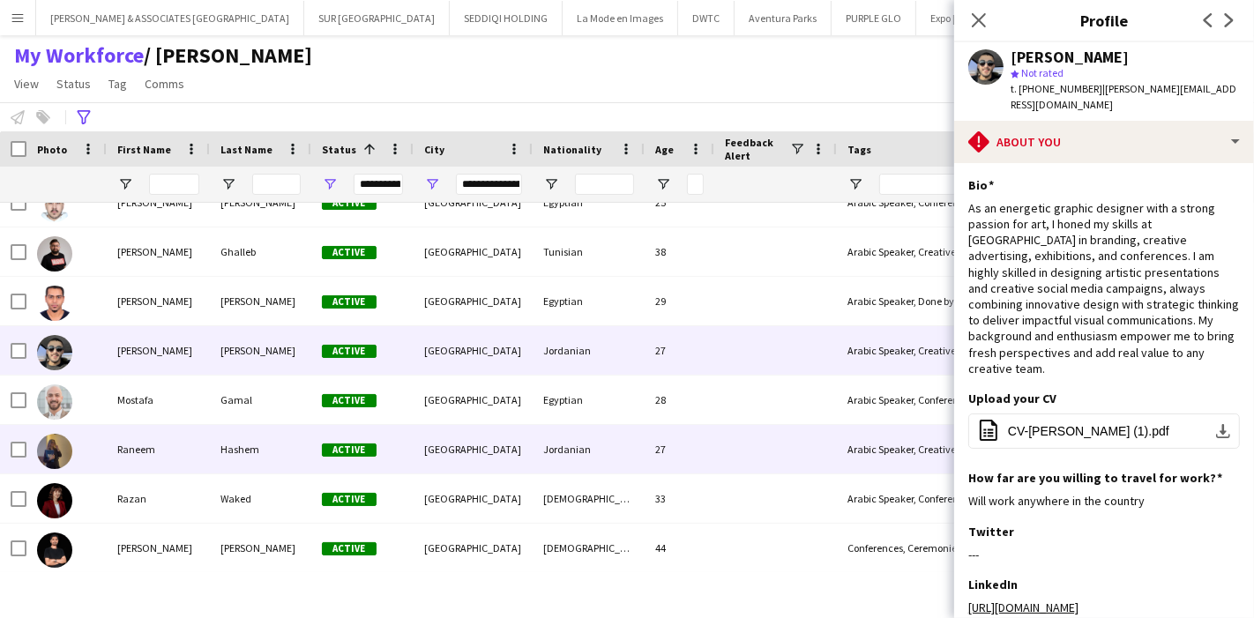
click at [210, 448] on div "Hashem" at bounding box center [260, 449] width 101 height 49
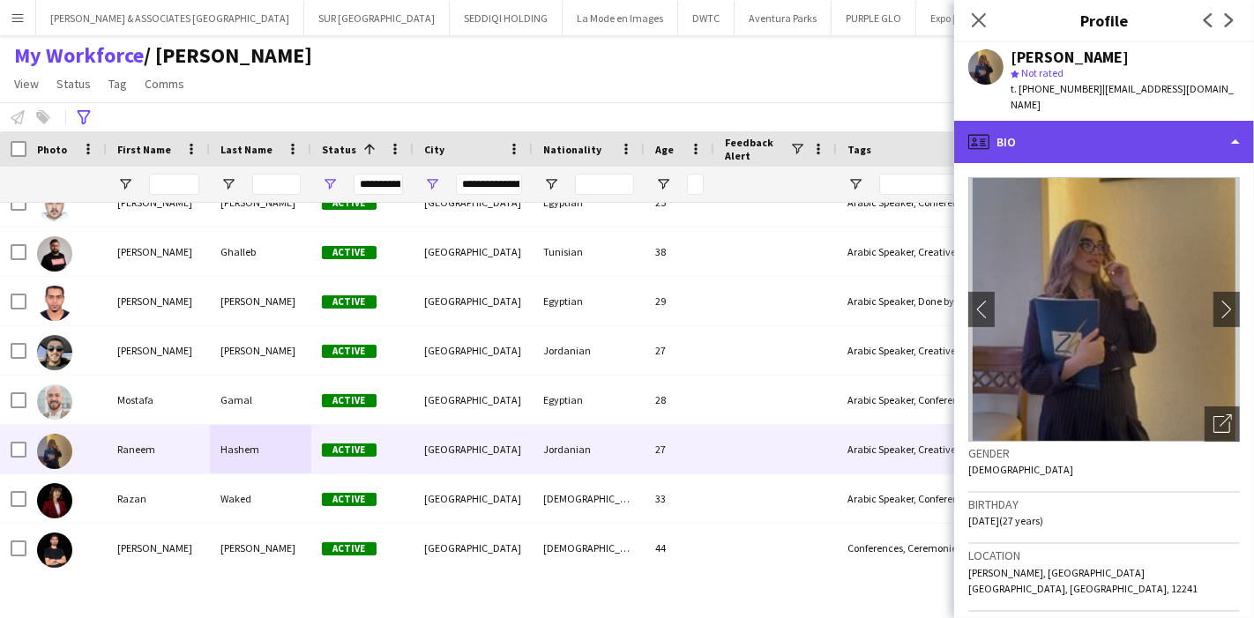
click at [1207, 133] on div "profile Bio" at bounding box center [1104, 142] width 300 height 42
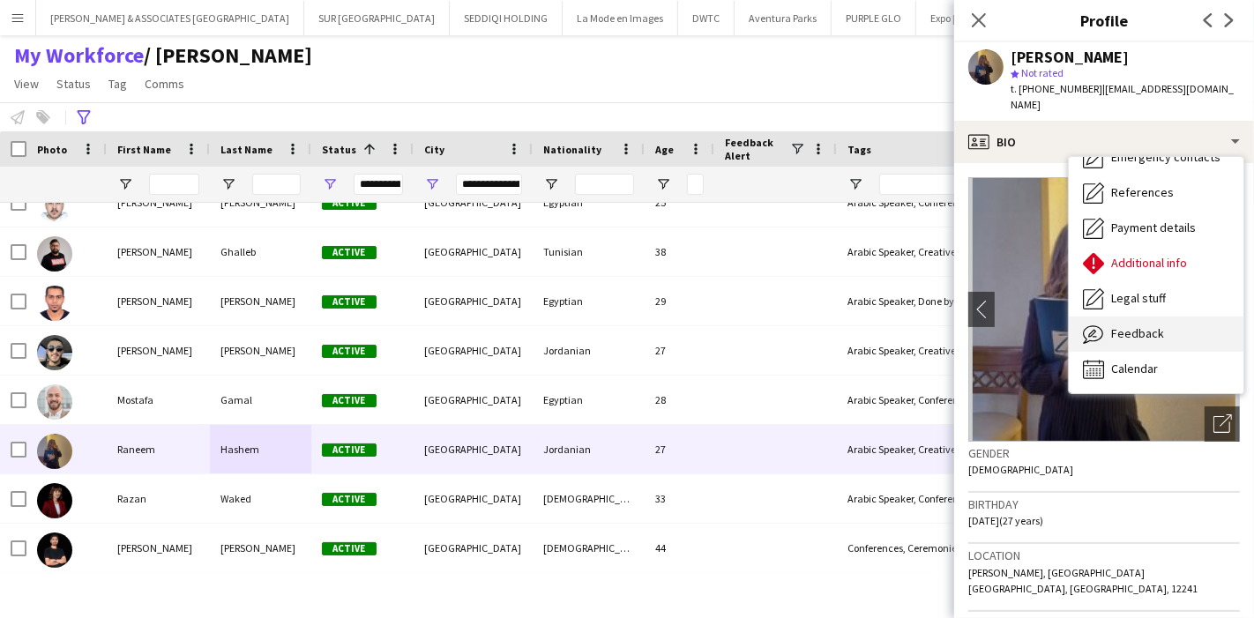
click at [1156, 317] on div "Feedback Feedback" at bounding box center [1156, 334] width 175 height 35
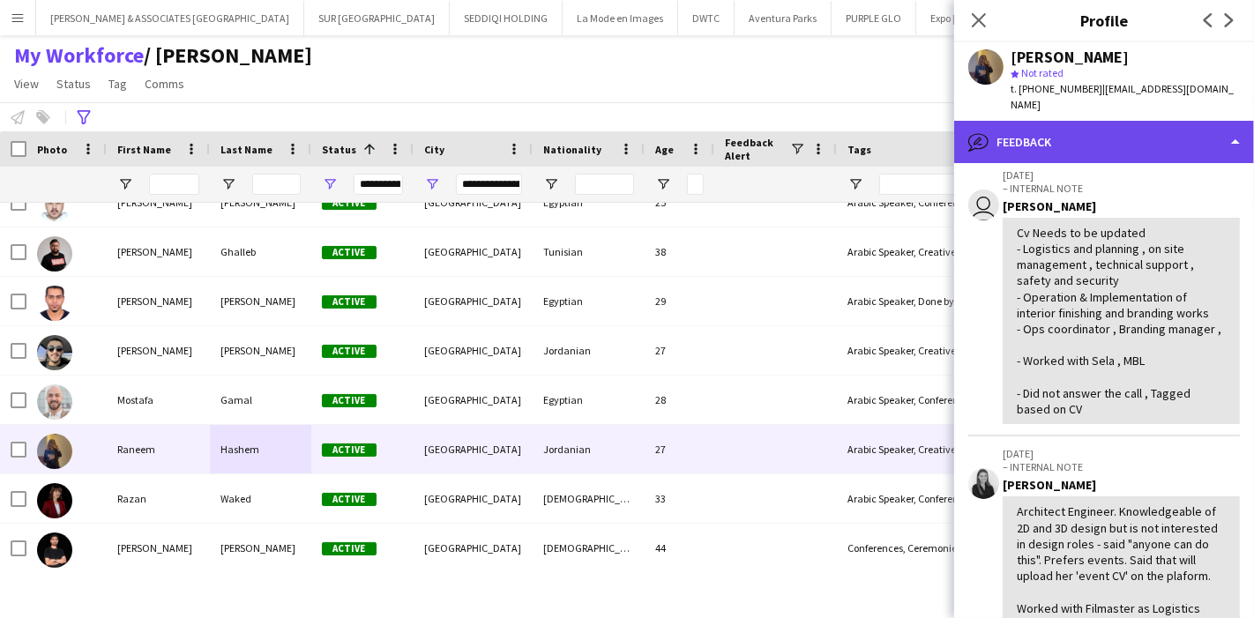
click at [1186, 139] on div "bubble-pencil Feedback" at bounding box center [1104, 142] width 300 height 42
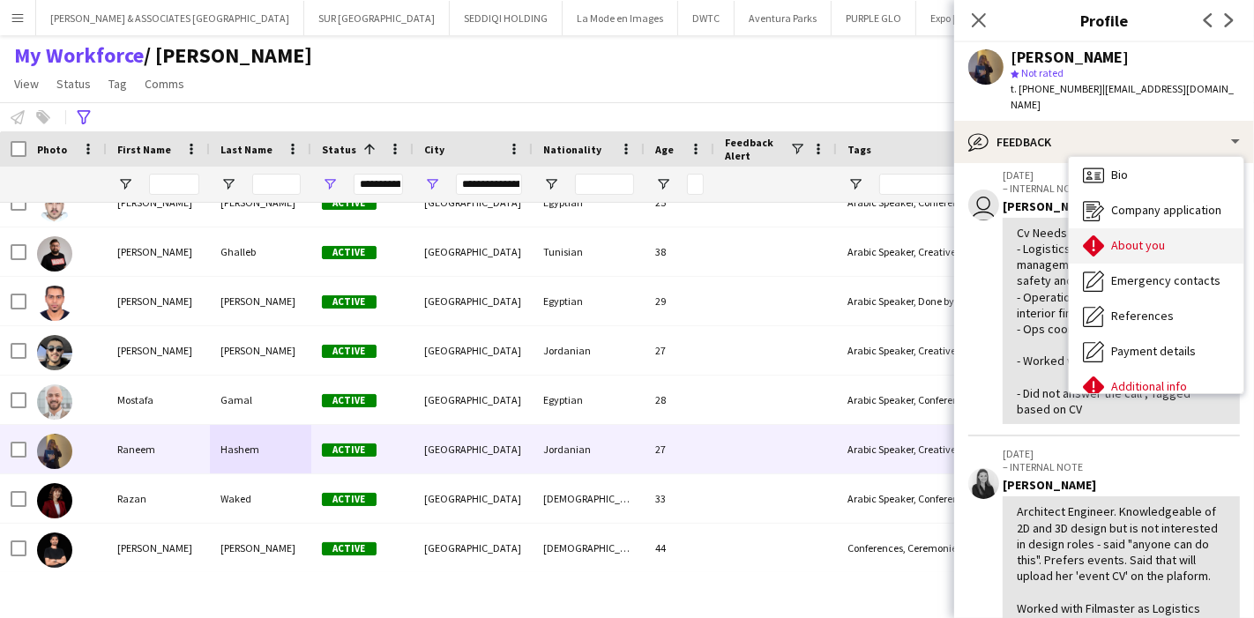
click at [1158, 237] on div "About you About you" at bounding box center [1156, 245] width 175 height 35
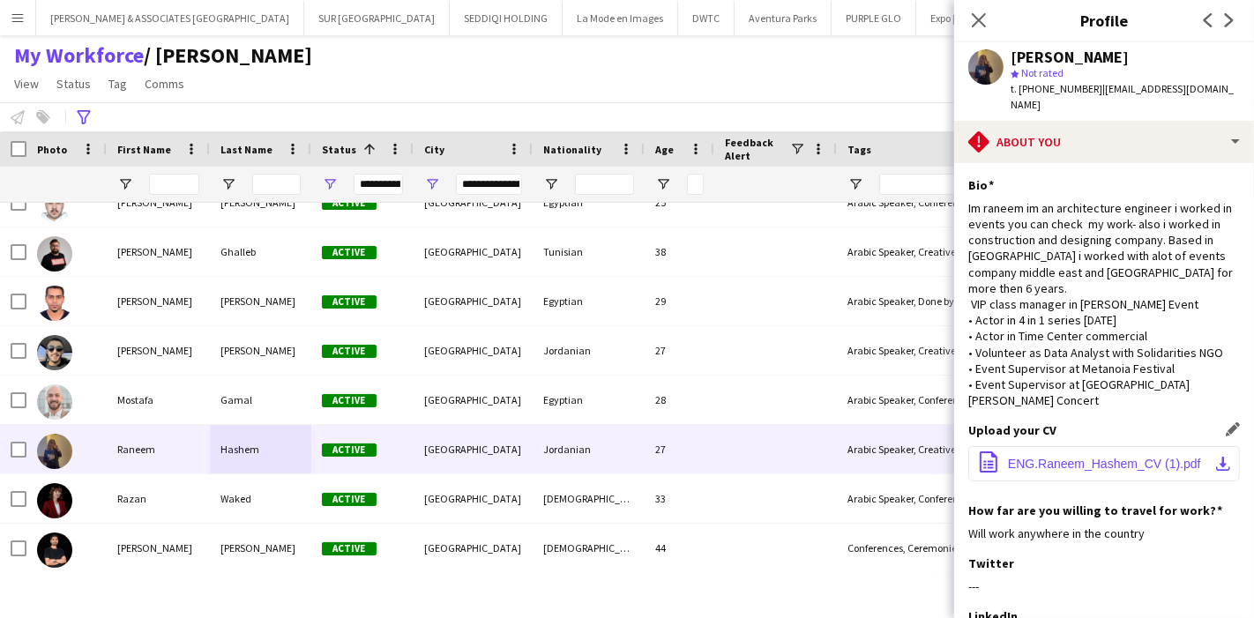
click at [1216, 457] on app-icon "download-bottom" at bounding box center [1223, 464] width 14 height 14
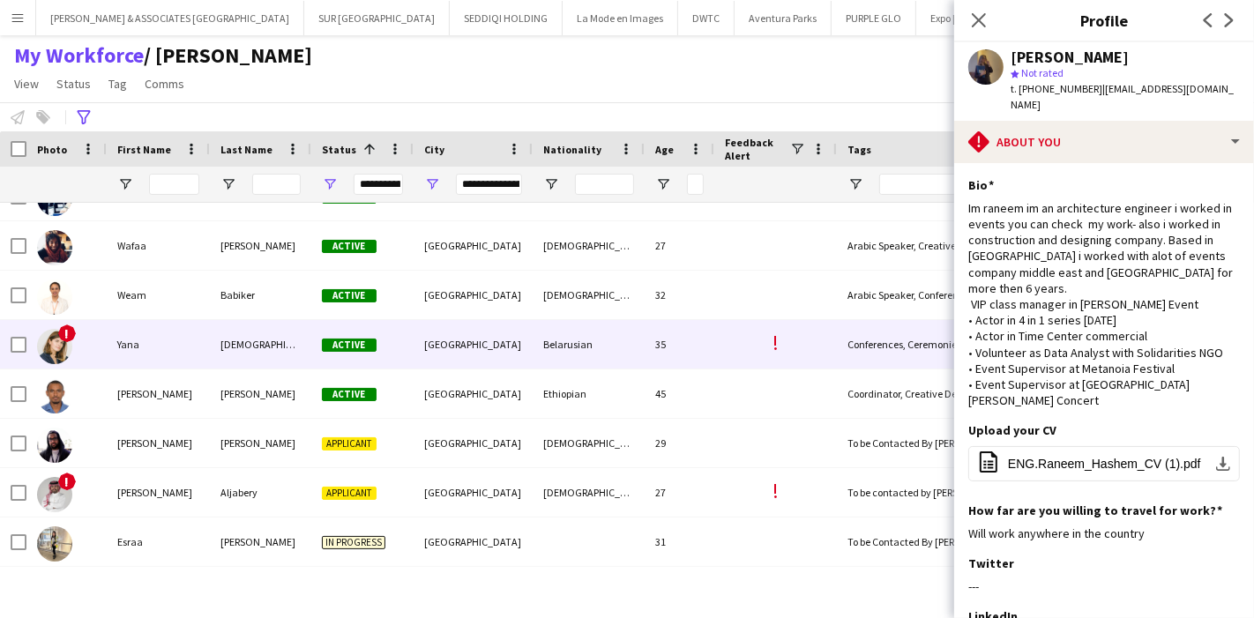
scroll to position [1228, 0]
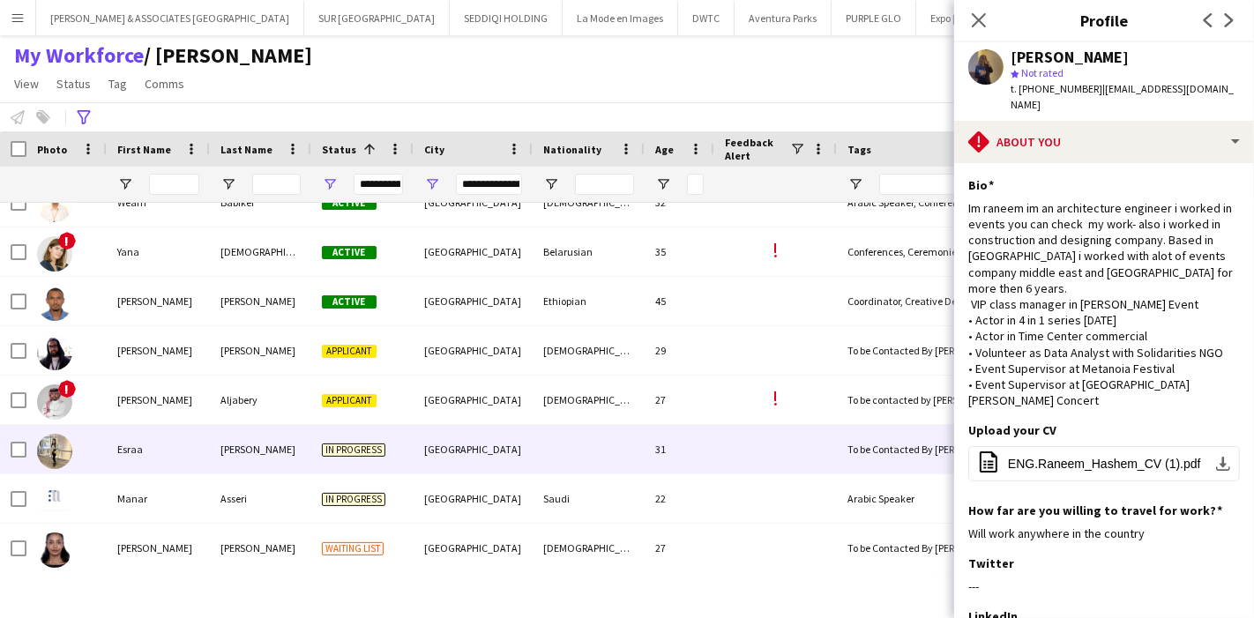
click at [262, 445] on div "[PERSON_NAME]" at bounding box center [260, 449] width 101 height 49
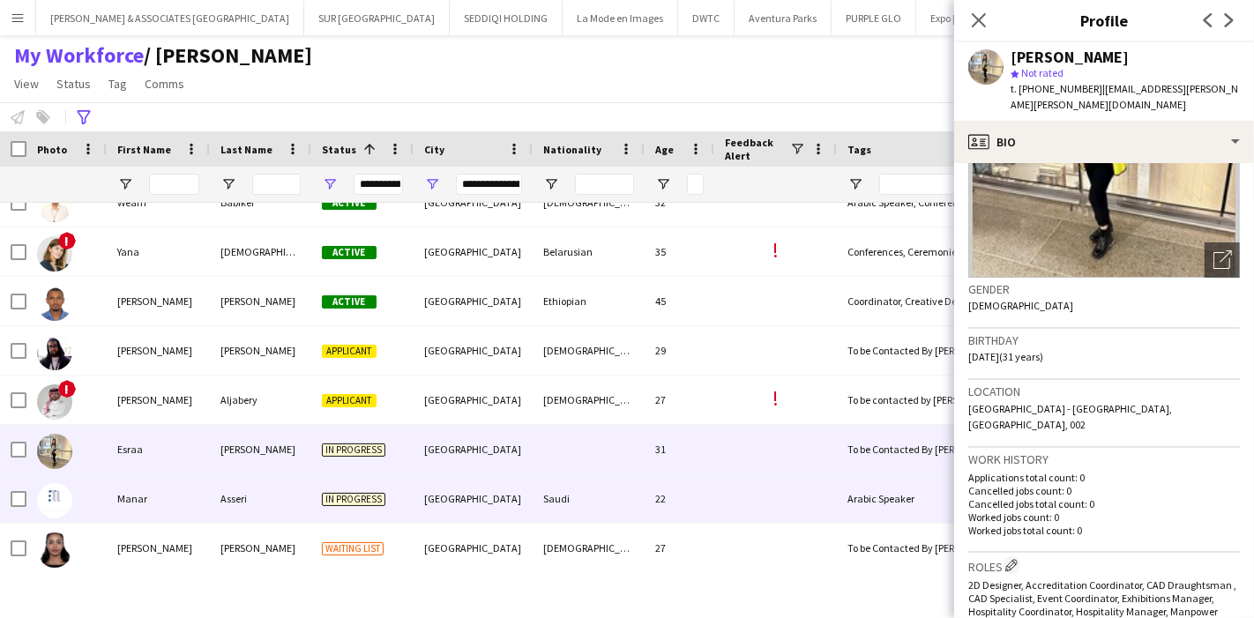
click at [198, 503] on div "Manar" at bounding box center [158, 499] width 103 height 49
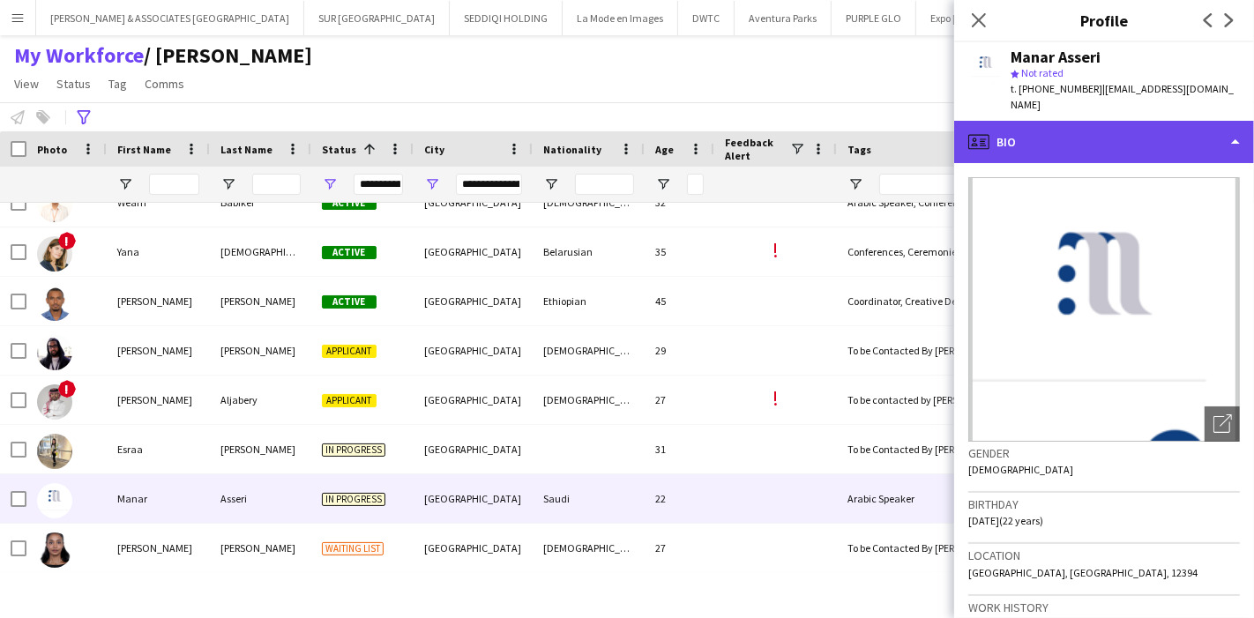
click at [1241, 121] on div "profile Bio" at bounding box center [1104, 142] width 300 height 42
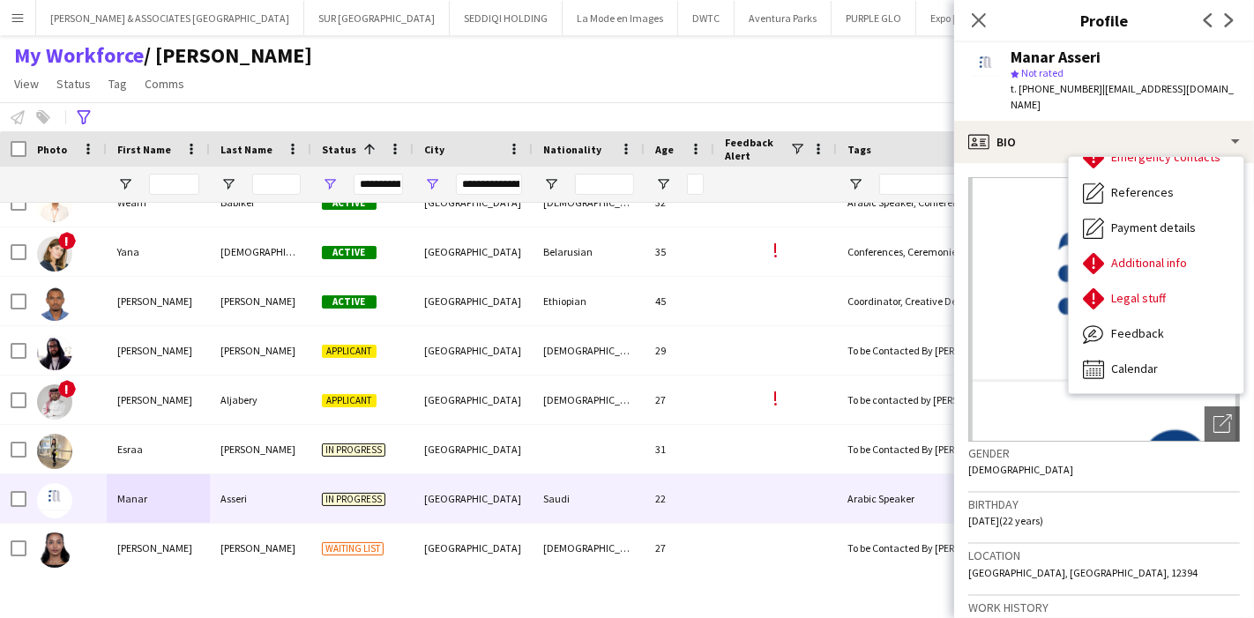
click at [1102, 526] on div "Birthday [DEMOGRAPHIC_DATA] (22 years)" at bounding box center [1104, 518] width 272 height 51
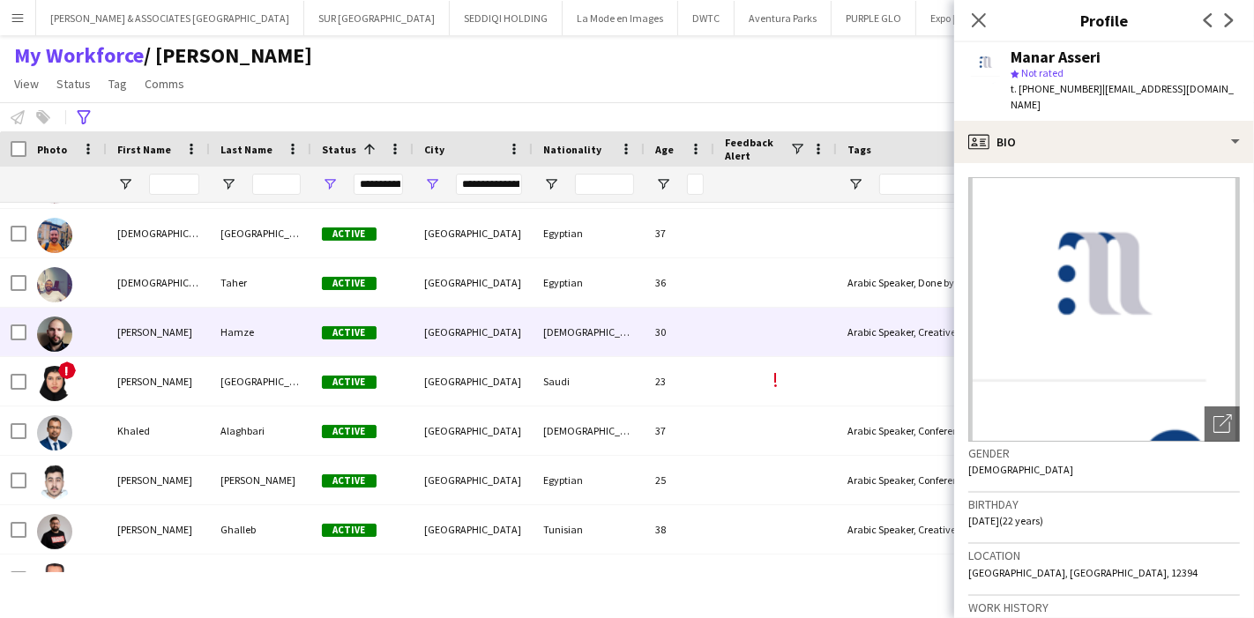
scroll to position [487, 0]
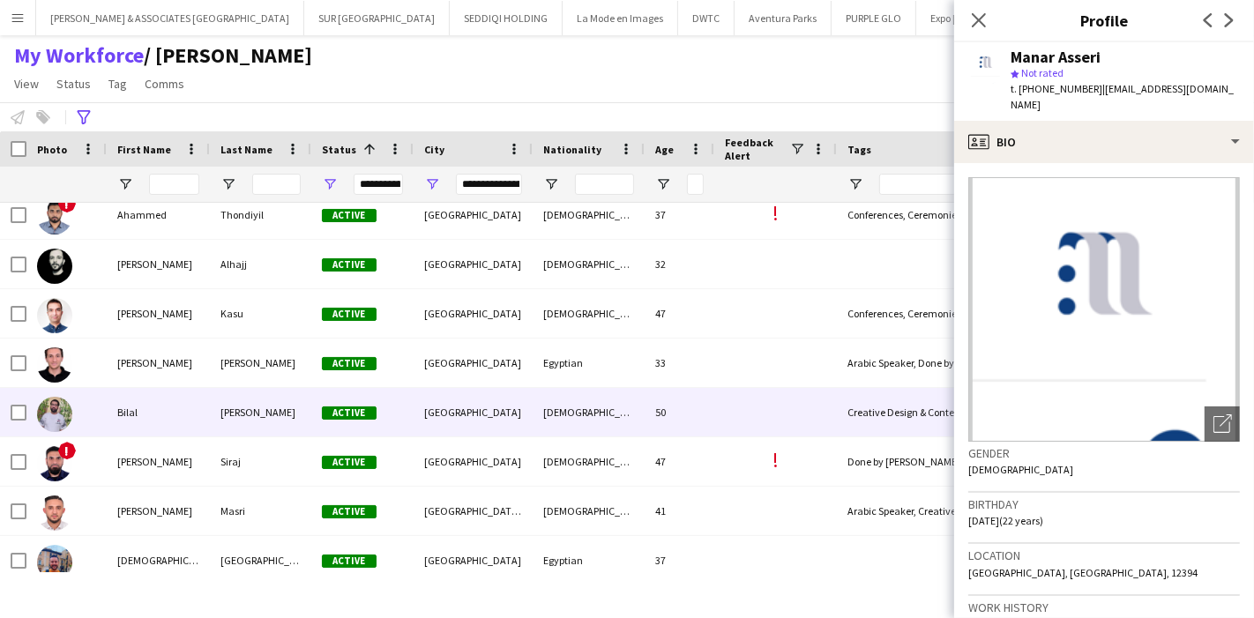
click at [272, 427] on div "[PERSON_NAME]" at bounding box center [260, 412] width 101 height 49
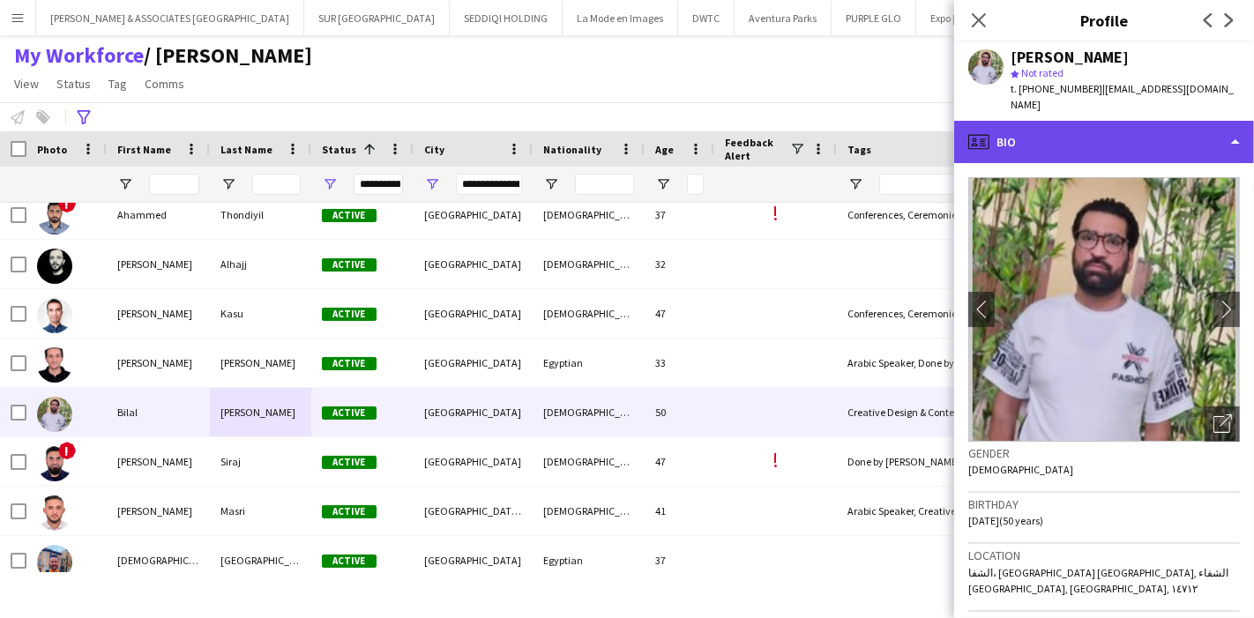
click at [1164, 132] on div "profile Bio" at bounding box center [1104, 142] width 300 height 42
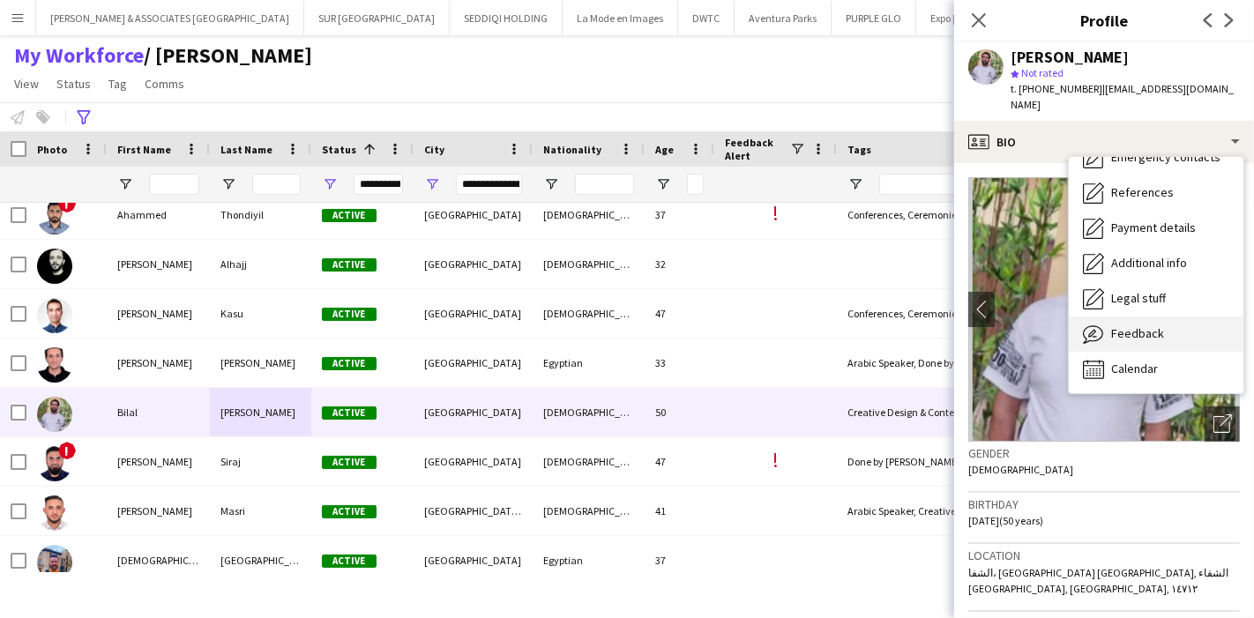
click at [1149, 325] on span "Feedback" at bounding box center [1137, 333] width 53 height 16
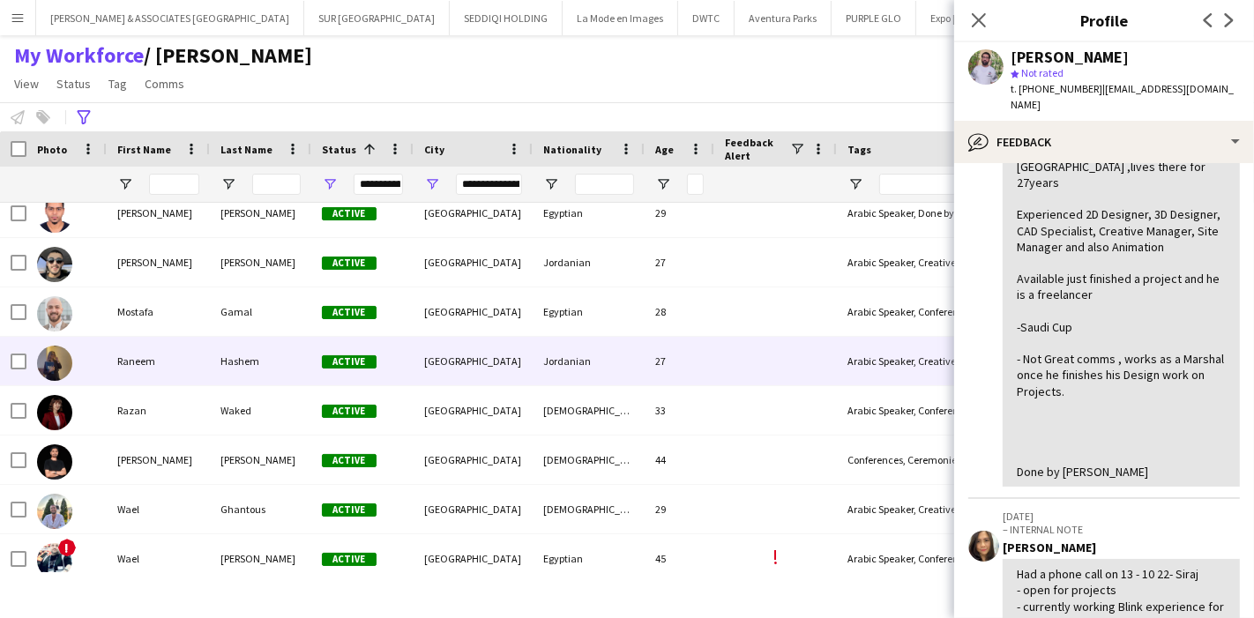
scroll to position [856, 0]
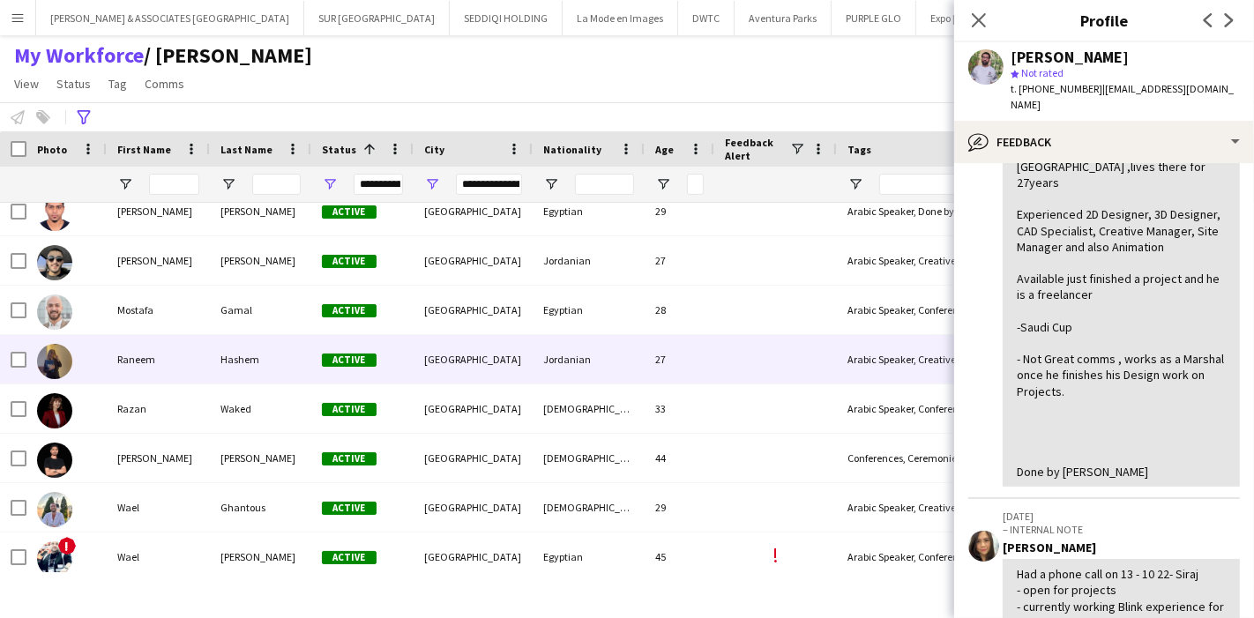
click at [278, 347] on div "Hashem" at bounding box center [260, 359] width 101 height 49
